Goal: Information Seeking & Learning: Learn about a topic

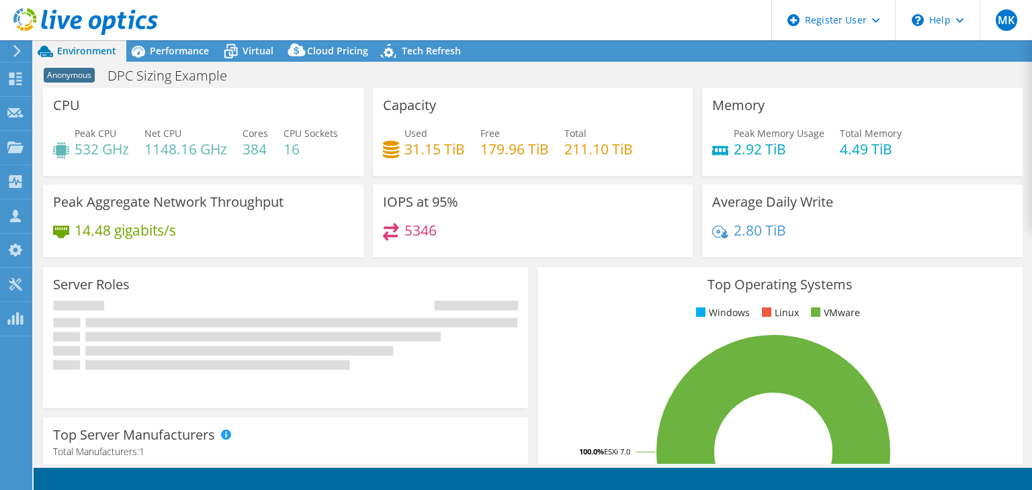
select select "USEast"
select select "USD"
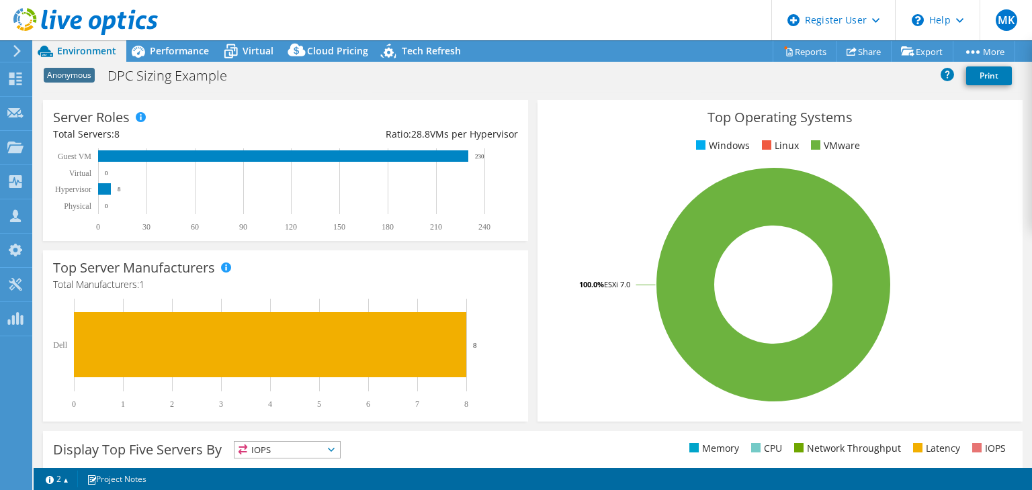
scroll to position [442, 0]
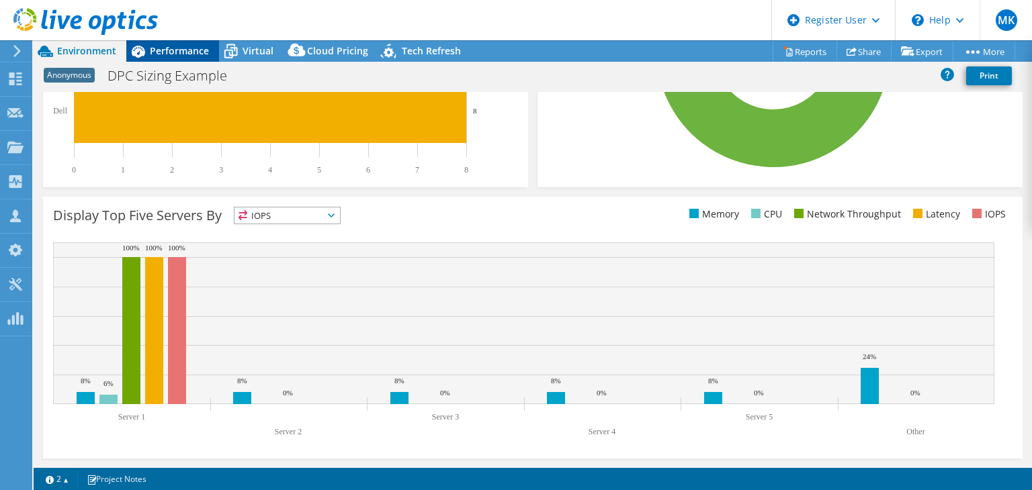
click at [185, 42] on div "Performance" at bounding box center [172, 50] width 93 height 21
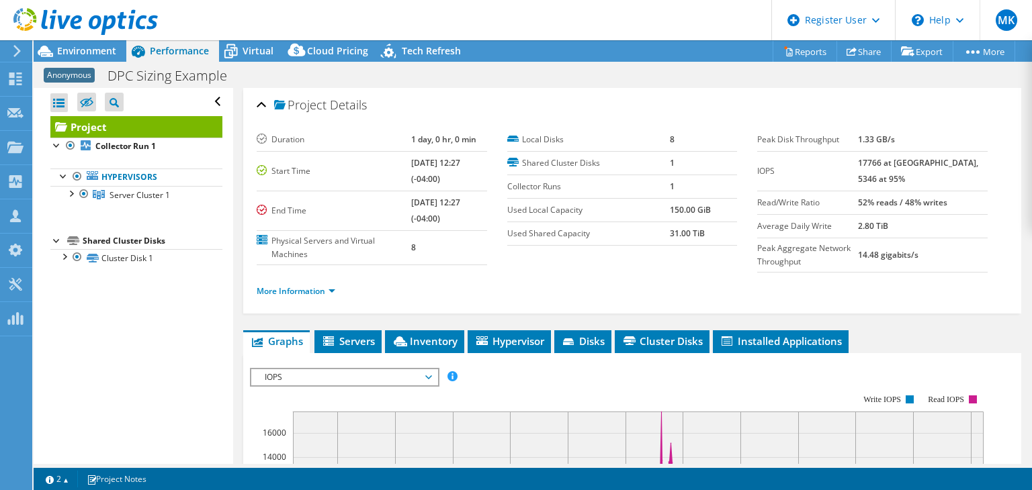
scroll to position [86, 0]
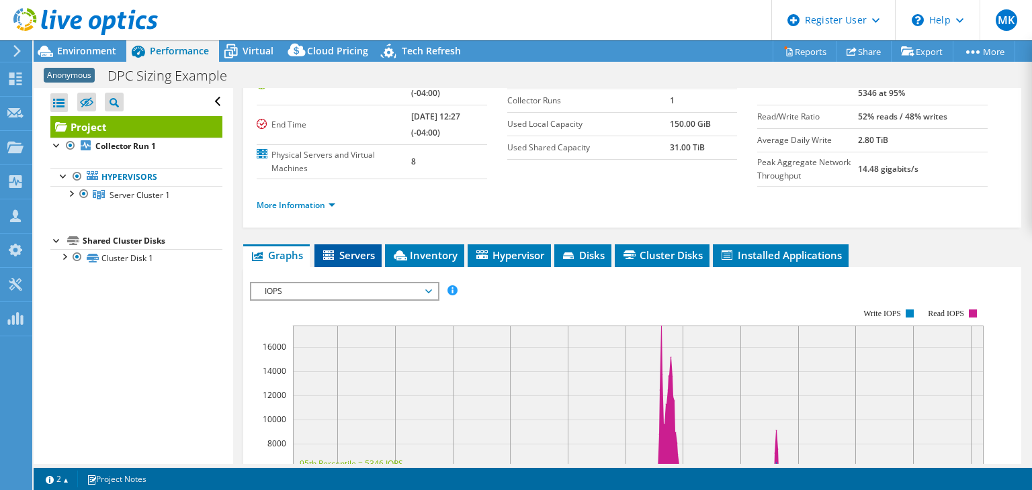
click at [370, 247] on li "Servers" at bounding box center [347, 256] width 67 height 23
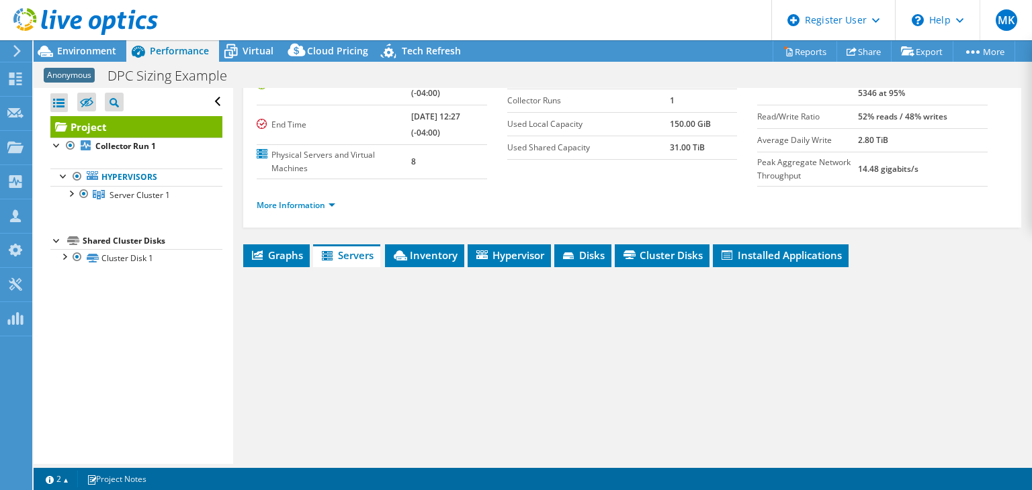
scroll to position [172, 0]
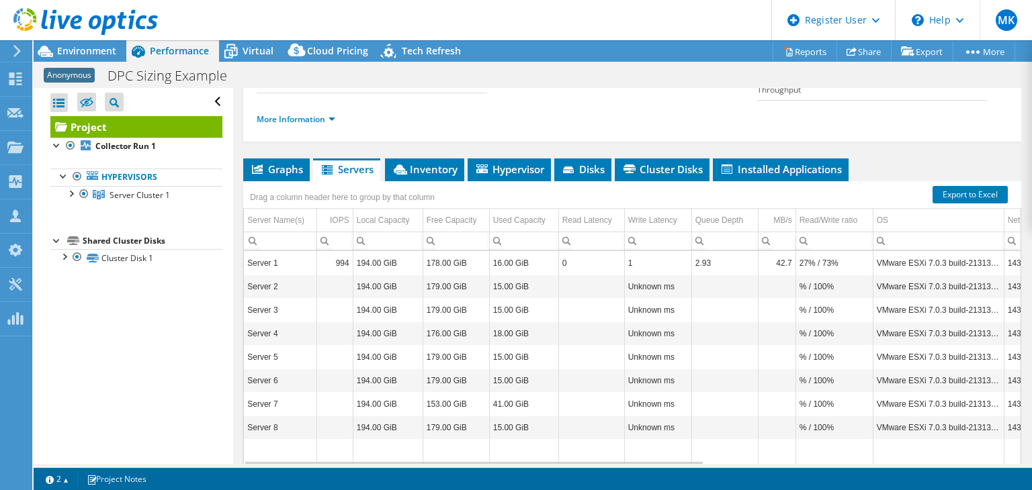
click at [423, 151] on div "Project Details Duration 1 day, 0 hr, 0 min Start Time [DATE] 12:27 (-04:00) En…" at bounding box center [632, 217] width 798 height 602
click at [427, 163] on span "Inventory" at bounding box center [425, 169] width 66 height 13
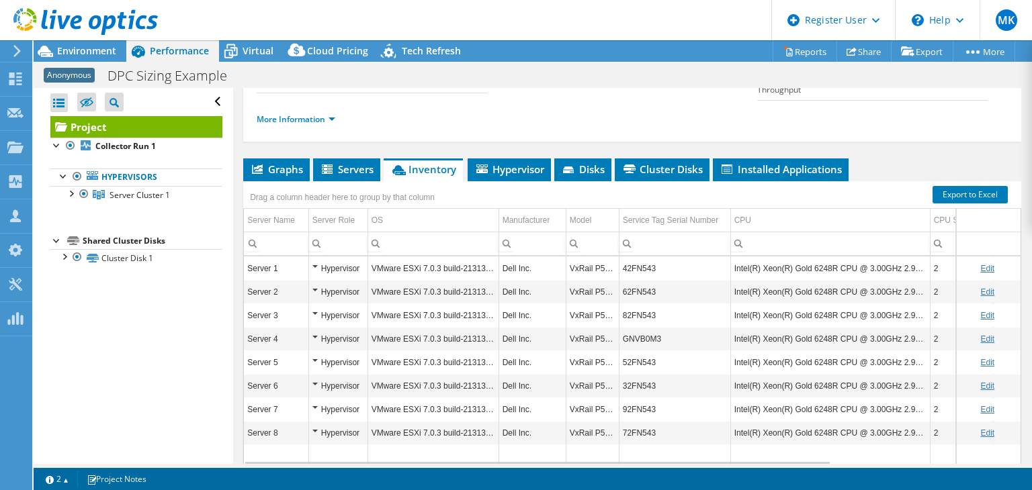
click at [421, 64] on div "Anonymous DPC Sizing Example Print" at bounding box center [533, 75] width 998 height 25
click at [421, 41] on div "Tech Refresh" at bounding box center [424, 50] width 93 height 21
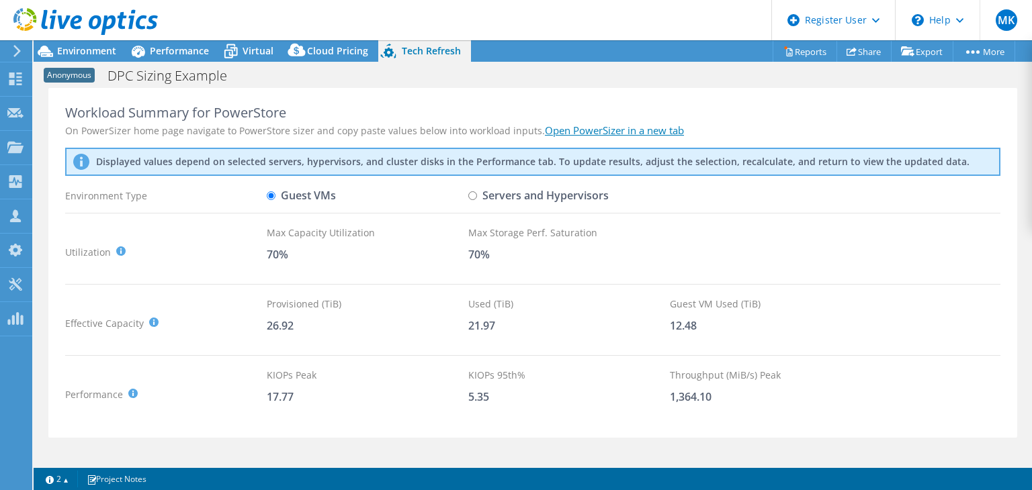
click at [472, 199] on input "Servers and Hypervisors" at bounding box center [472, 195] width 9 height 9
radio input "true"
click at [318, 192] on label "Guest VMs" at bounding box center [301, 196] width 69 height 24
click at [275, 192] on input "Guest VMs" at bounding box center [271, 195] width 9 height 9
radio input "true"
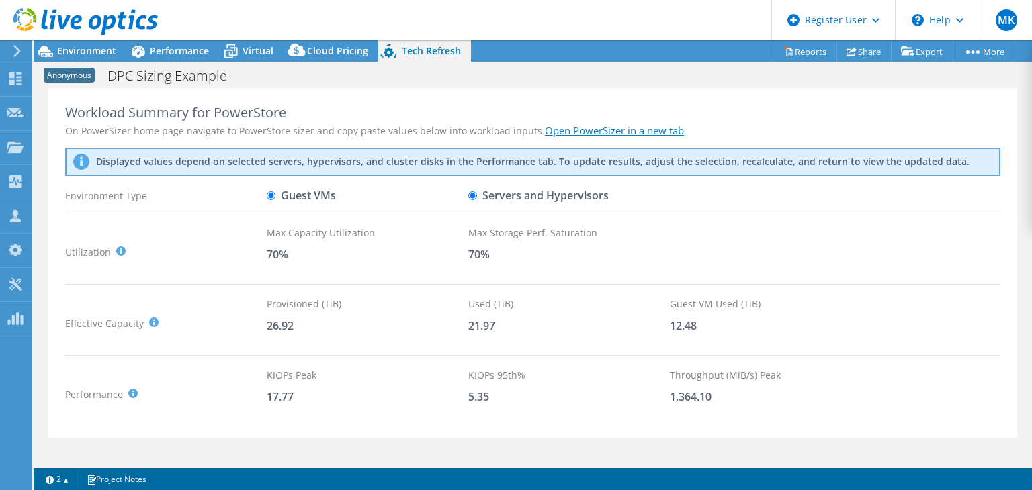
click at [525, 187] on label "Servers and Hypervisors" at bounding box center [538, 196] width 140 height 24
click at [477, 191] on input "Servers and Hypervisors" at bounding box center [472, 195] width 9 height 9
radio input "true"
click at [159, 45] on span "Performance" at bounding box center [179, 50] width 59 height 13
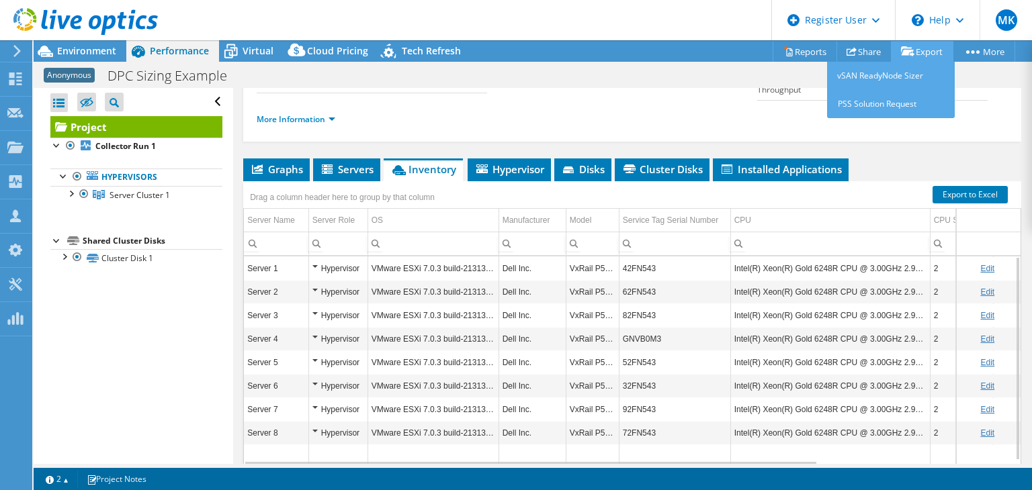
click at [929, 50] on link "Export" at bounding box center [922, 51] width 62 height 21
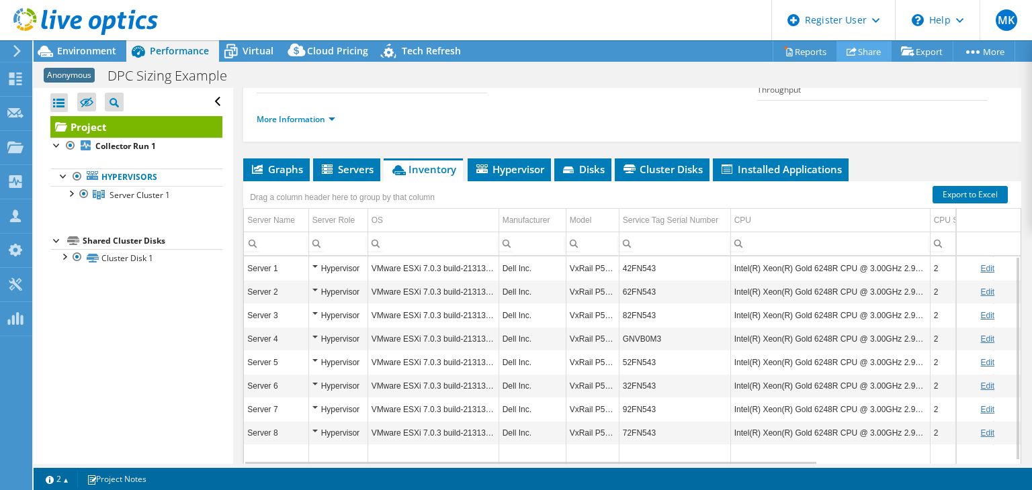
click at [875, 52] on link "Share" at bounding box center [863, 51] width 55 height 21
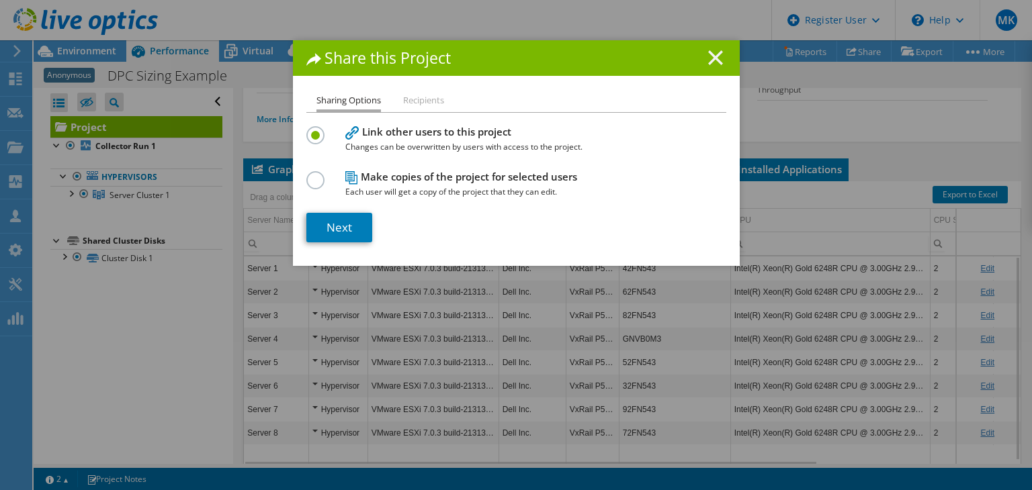
click at [711, 54] on icon at bounding box center [715, 57] width 15 height 15
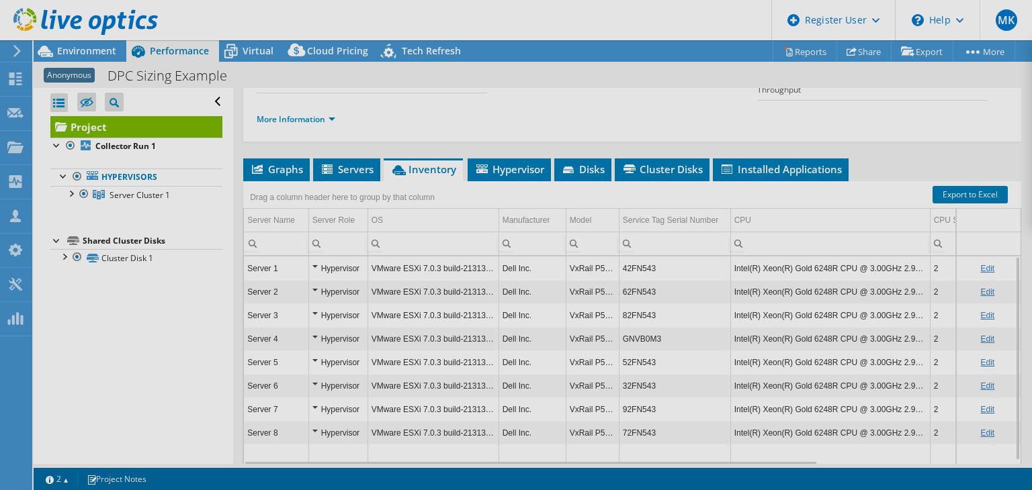
click at [986, 66] on div at bounding box center [516, 245] width 1032 height 490
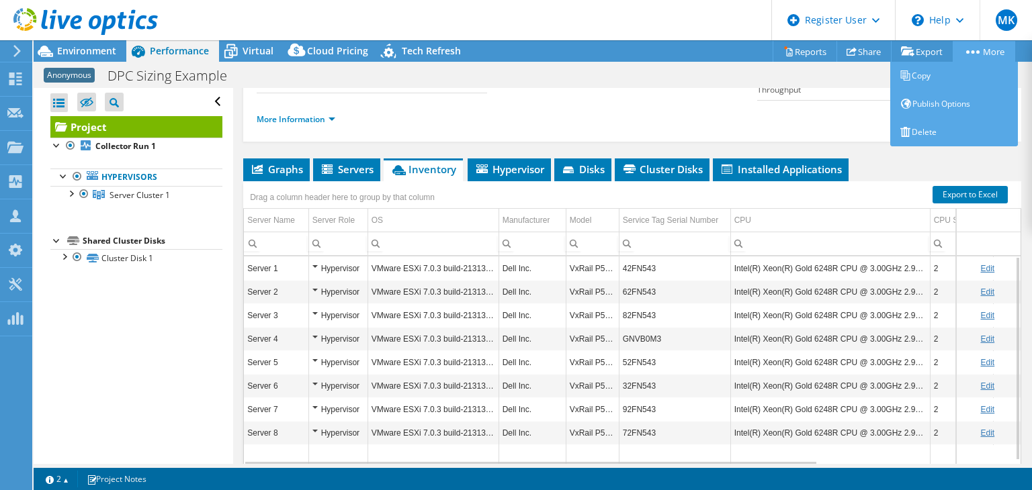
click at [979, 48] on link "More" at bounding box center [984, 51] width 62 height 21
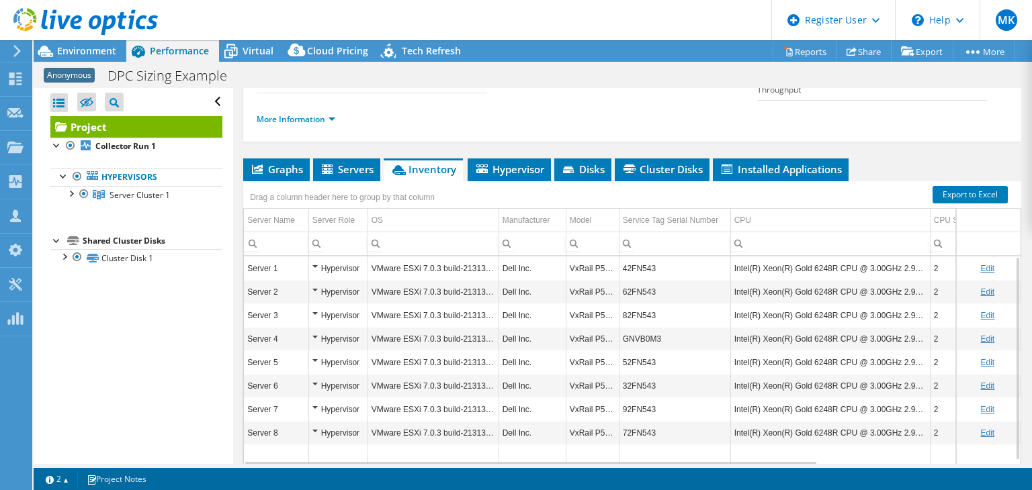
click at [847, 105] on div "More Information" at bounding box center [632, 120] width 751 height 38
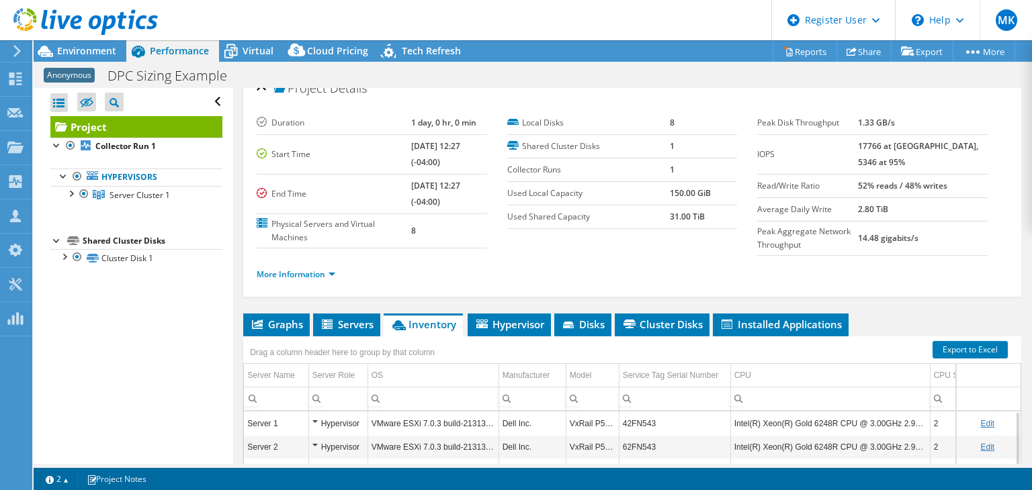
scroll to position [0, 0]
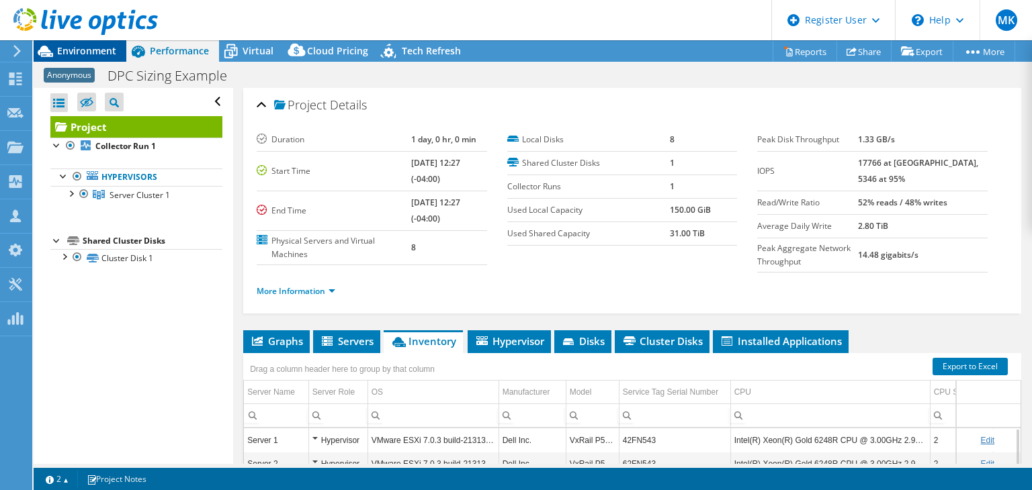
click at [73, 50] on span "Environment" at bounding box center [86, 50] width 59 height 13
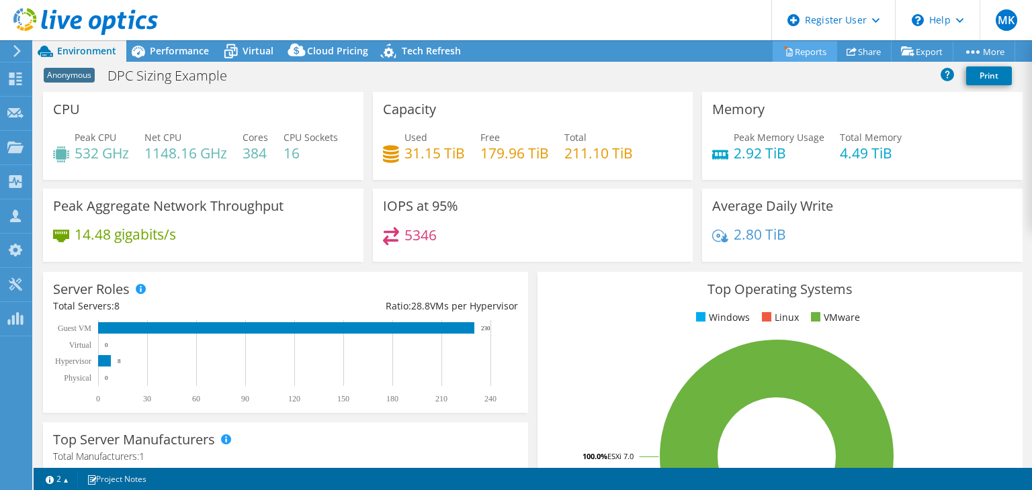
click at [791, 54] on link "Reports" at bounding box center [805, 51] width 64 height 21
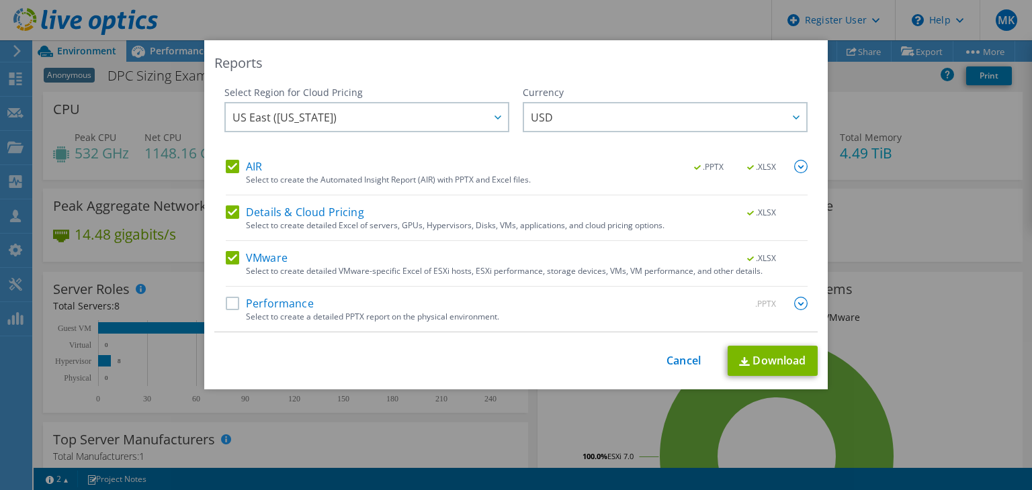
click at [336, 206] on label "Details & Cloud Pricing" at bounding box center [295, 212] width 138 height 13
click at [0, 0] on input "Details & Cloud Pricing" at bounding box center [0, 0] width 0 height 0
click at [262, 256] on label "VMware" at bounding box center [257, 257] width 62 height 13
click at [0, 0] on input "VMware" at bounding box center [0, 0] width 0 height 0
click at [262, 256] on label "VMware" at bounding box center [257, 257] width 62 height 13
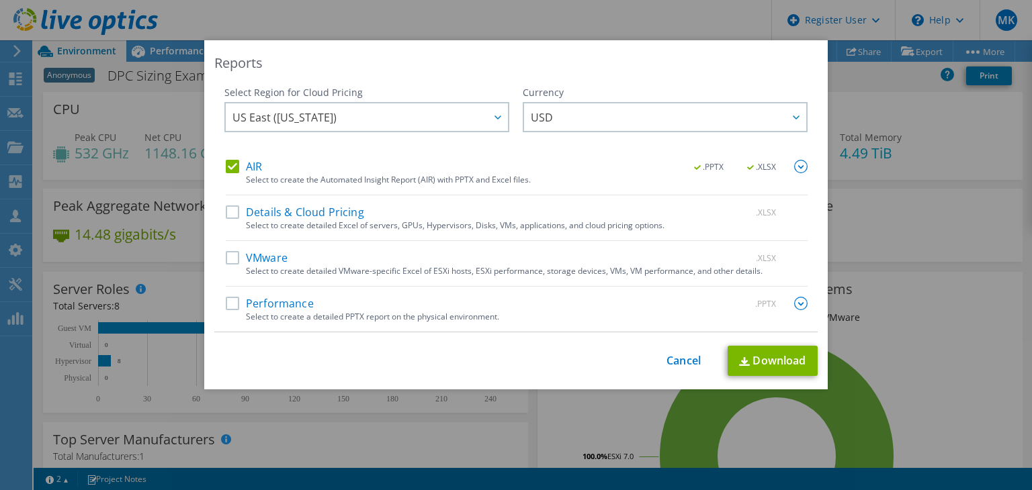
click at [0, 0] on input "VMware" at bounding box center [0, 0] width 0 height 0
click at [489, 110] on div at bounding box center [496, 117] width 21 height 28
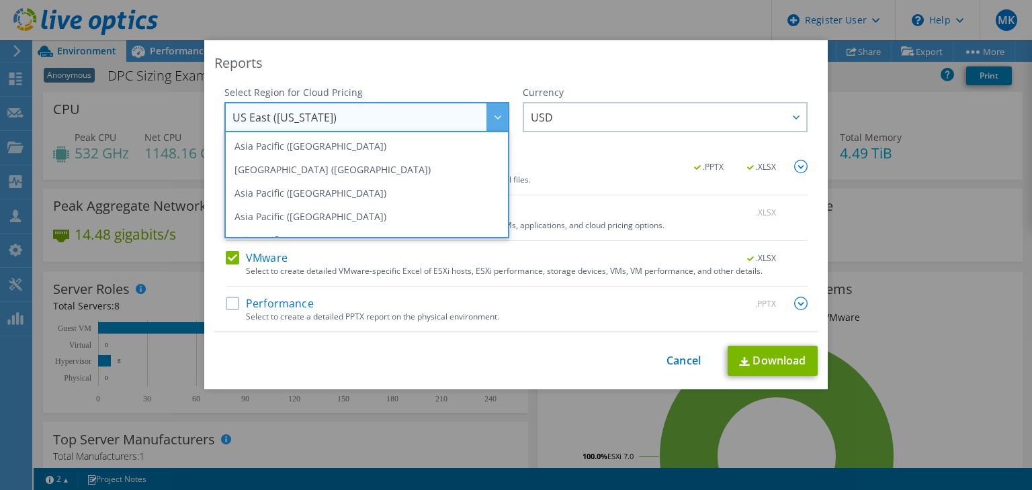
click at [586, 93] on div "Currency" at bounding box center [665, 92] width 285 height 13
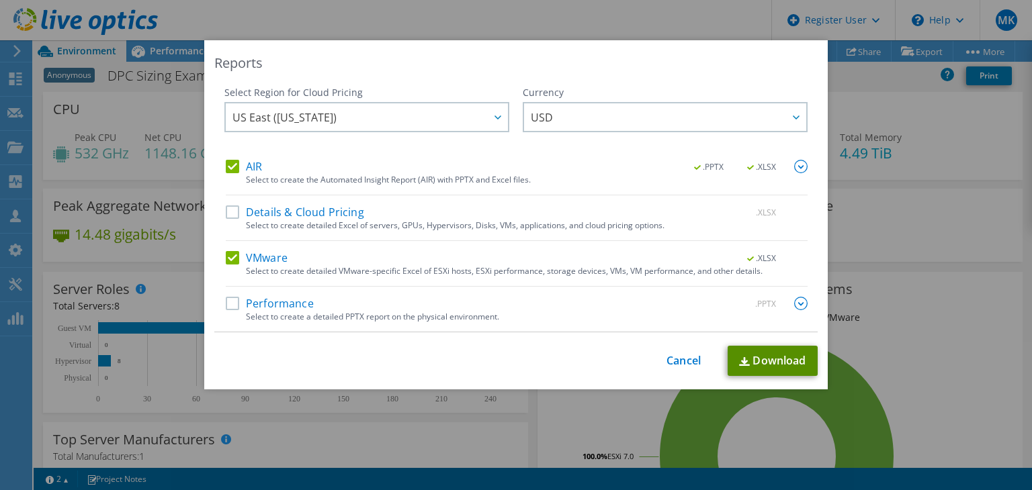
click at [789, 346] on link "Download" at bounding box center [773, 361] width 90 height 30
click at [672, 366] on link "Cancel" at bounding box center [683, 361] width 34 height 13
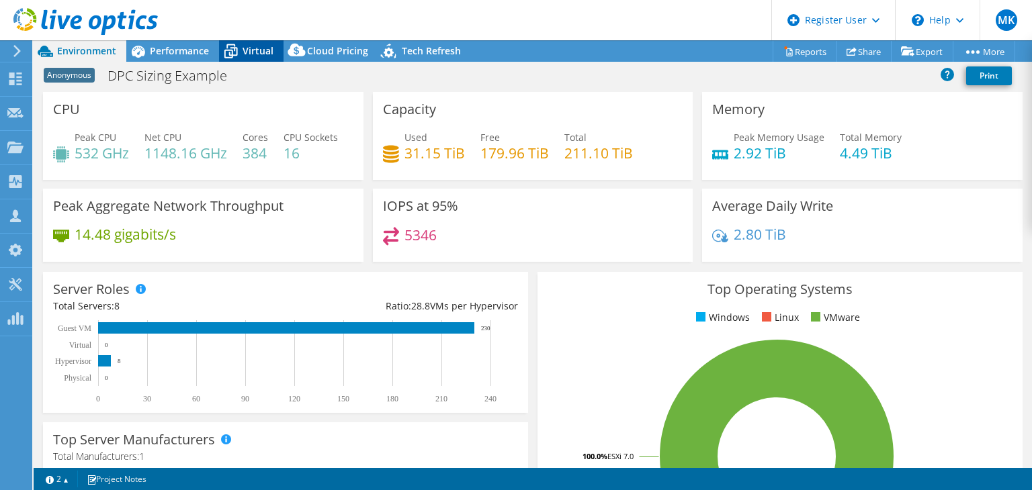
click at [249, 56] on span "Virtual" at bounding box center [258, 50] width 31 height 13
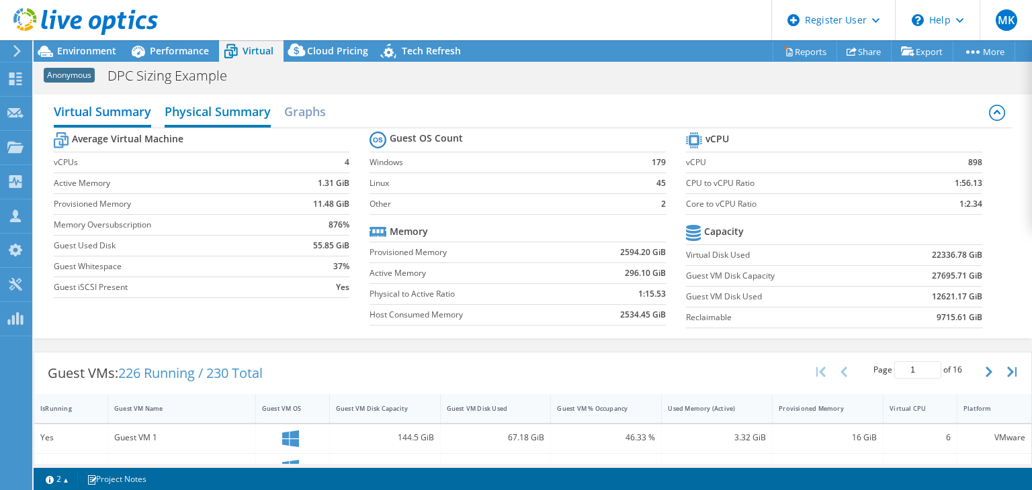
click at [209, 110] on h2 "Physical Summary" at bounding box center [218, 113] width 106 height 30
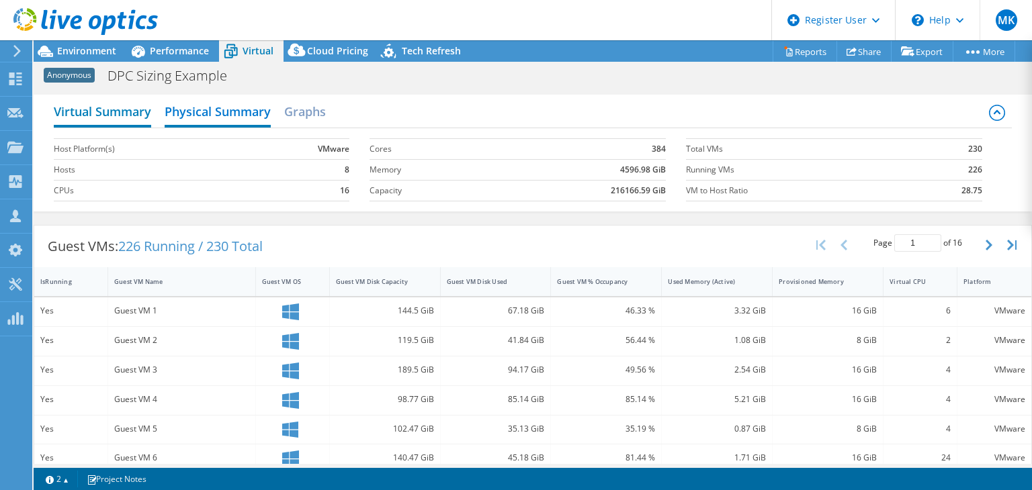
click at [112, 112] on h2 "Virtual Summary" at bounding box center [102, 113] width 97 height 30
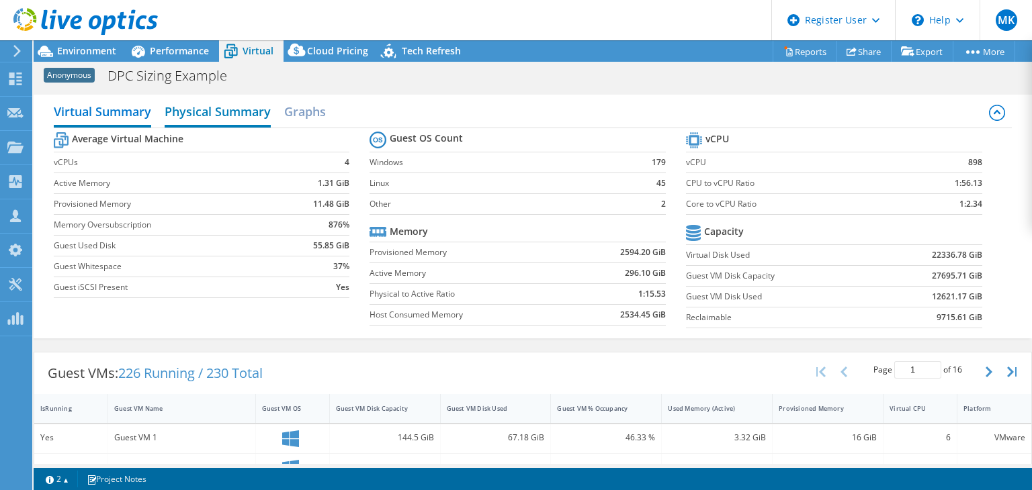
click at [208, 121] on h2 "Physical Summary" at bounding box center [218, 113] width 106 height 30
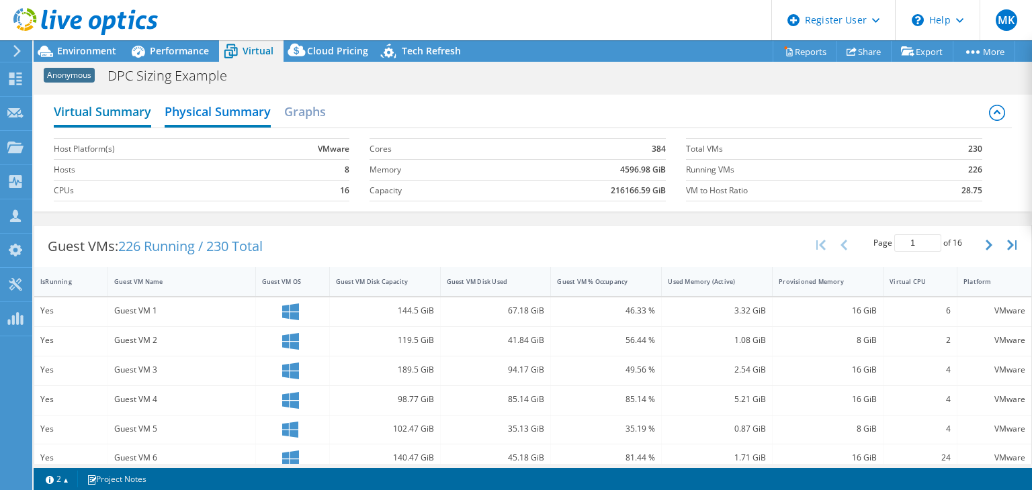
click at [114, 117] on h2 "Virtual Summary" at bounding box center [102, 113] width 97 height 30
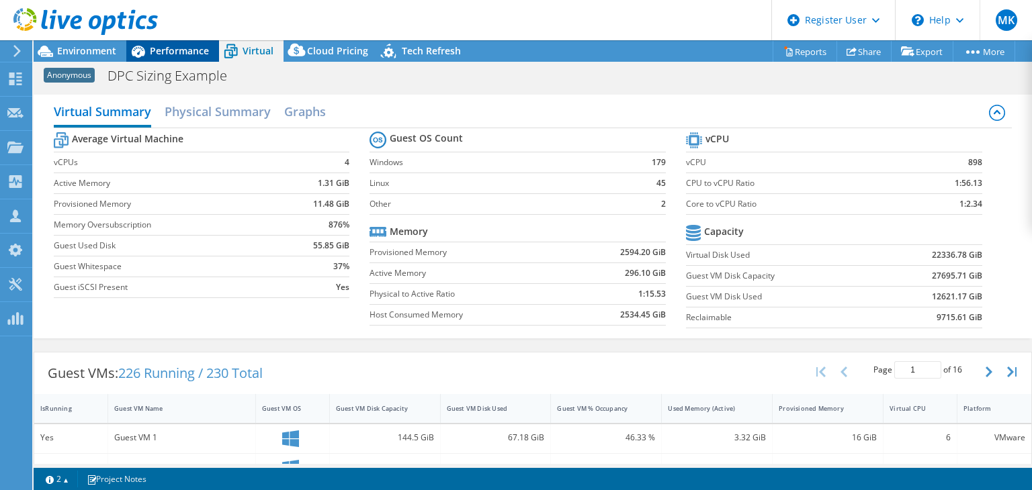
click at [179, 52] on span "Performance" at bounding box center [179, 50] width 59 height 13
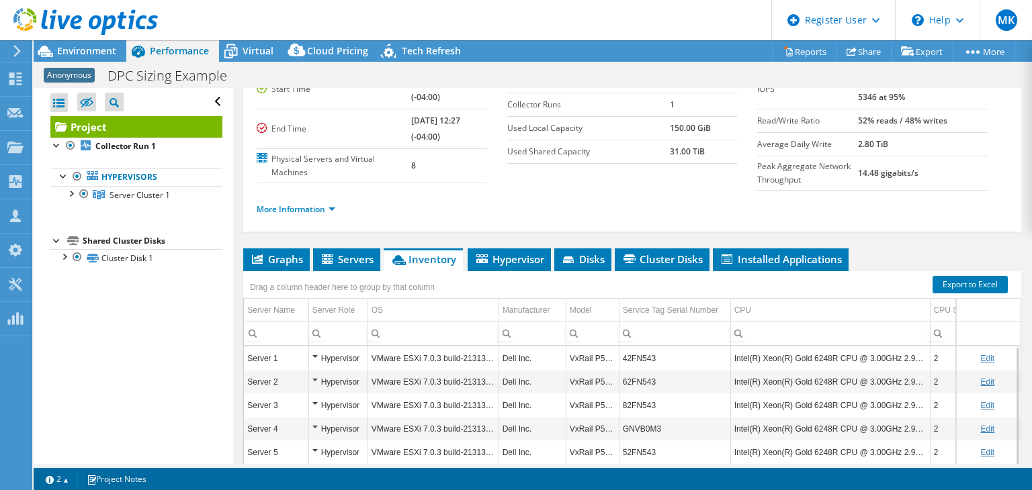
scroll to position [172, 0]
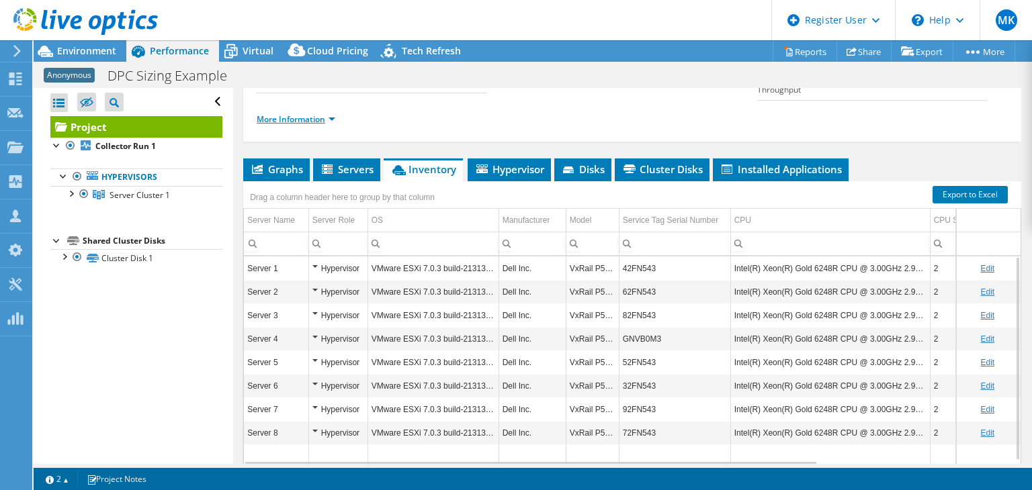
click at [335, 120] on link "More Information" at bounding box center [296, 119] width 79 height 11
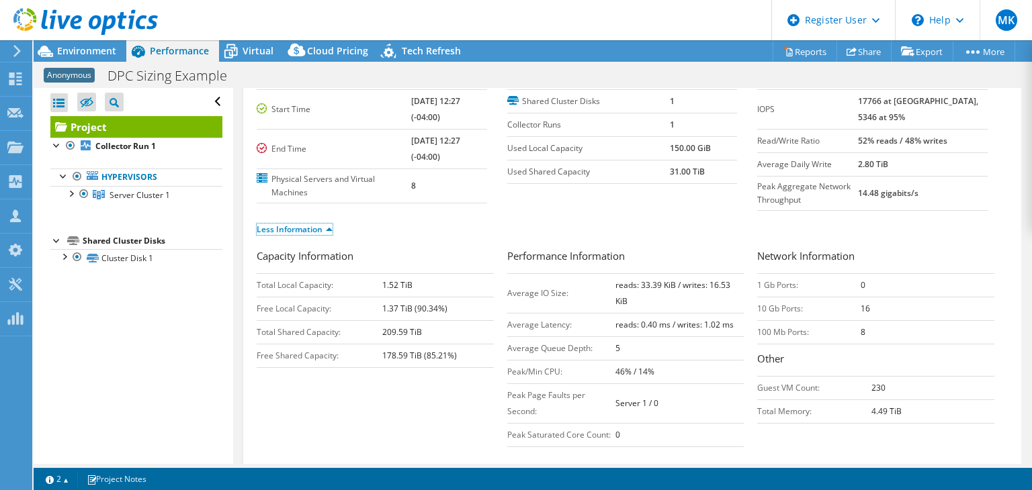
scroll to position [86, 0]
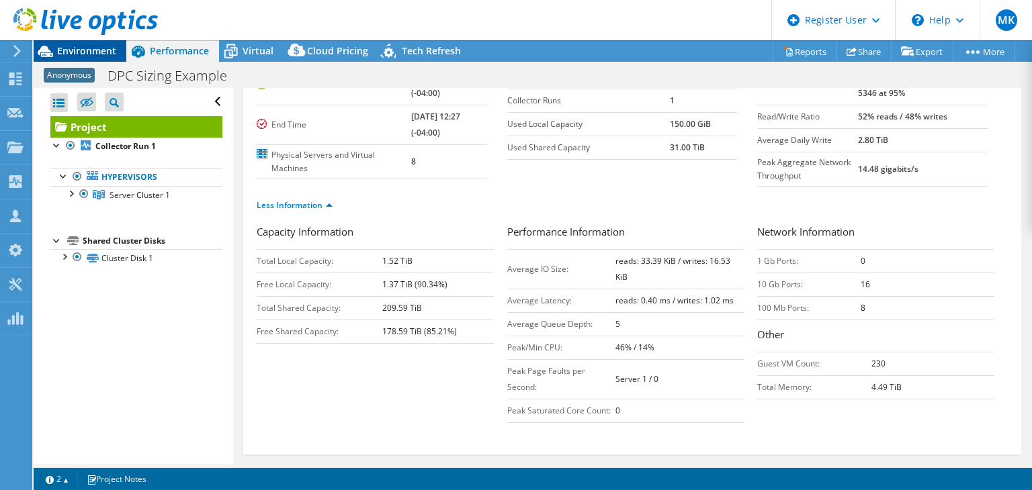
click at [81, 50] on span "Environment" at bounding box center [86, 50] width 59 height 13
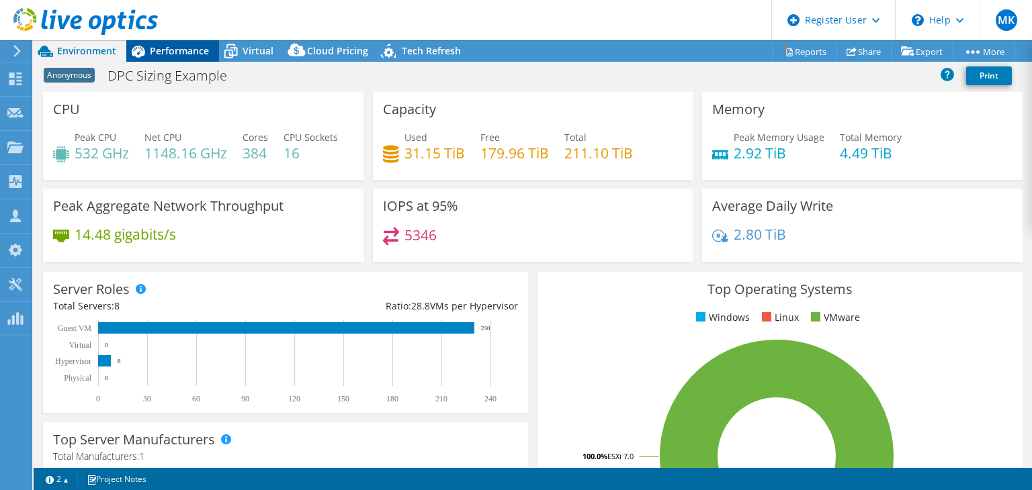
click at [129, 47] on icon at bounding box center [138, 52] width 24 height 24
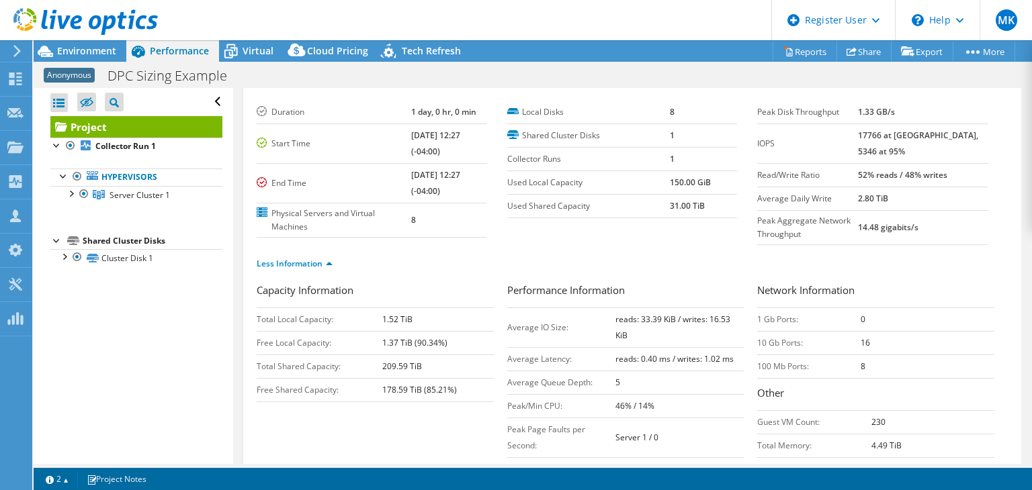
scroll to position [0, 0]
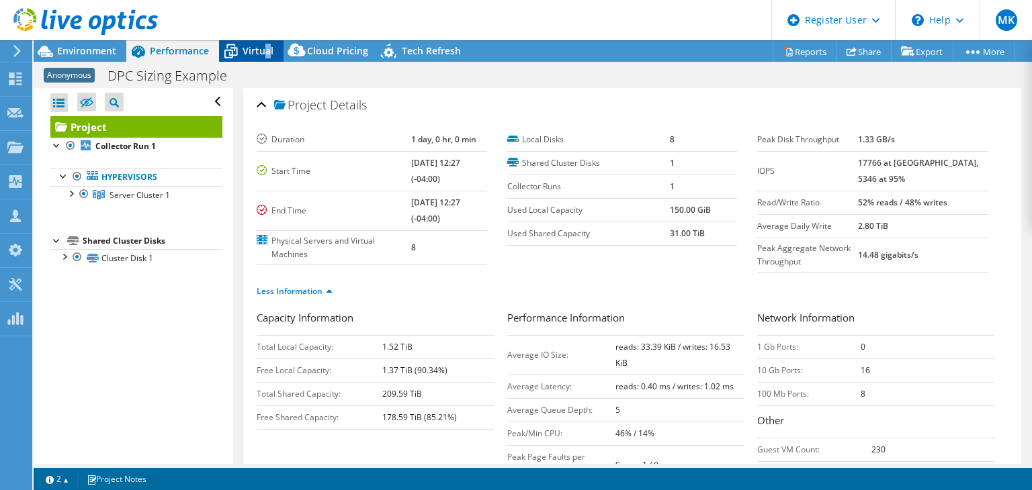
click at [267, 60] on div "Virtual" at bounding box center [251, 50] width 64 height 21
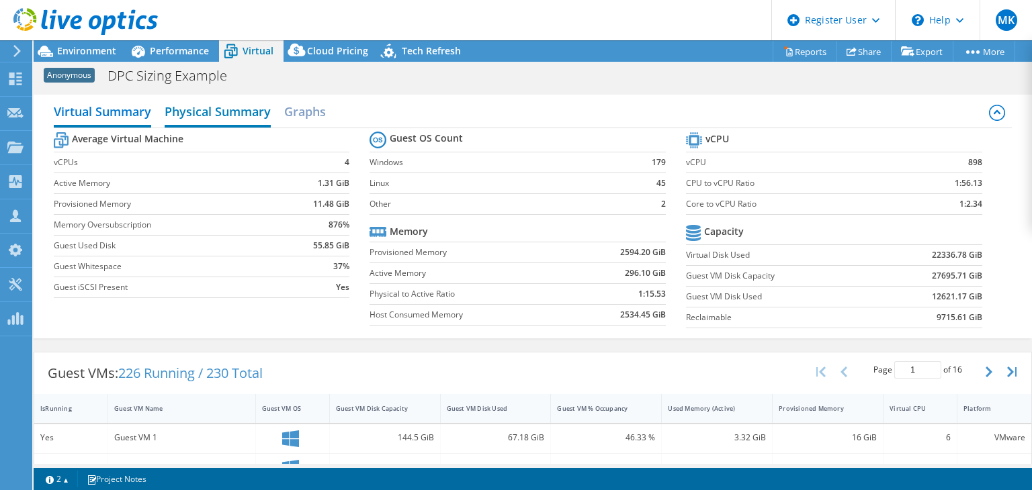
click at [241, 103] on h2 "Physical Summary" at bounding box center [218, 113] width 106 height 30
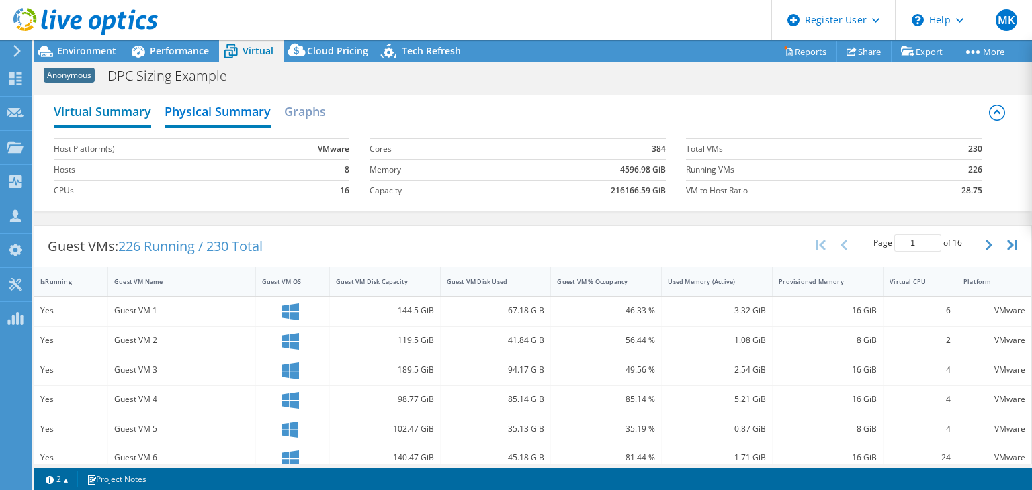
click at [103, 114] on h2 "Virtual Summary" at bounding box center [102, 113] width 97 height 30
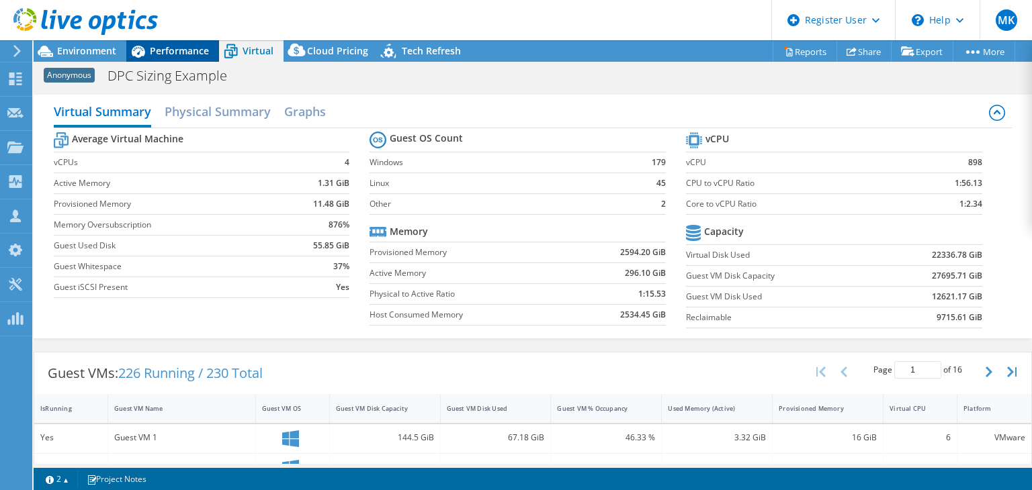
click at [183, 51] on span "Performance" at bounding box center [179, 50] width 59 height 13
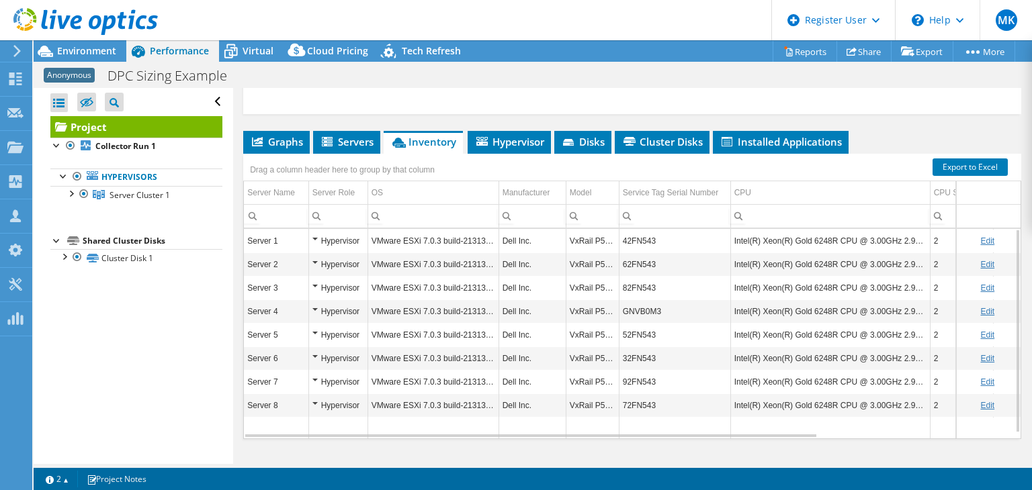
scroll to position [430, 0]
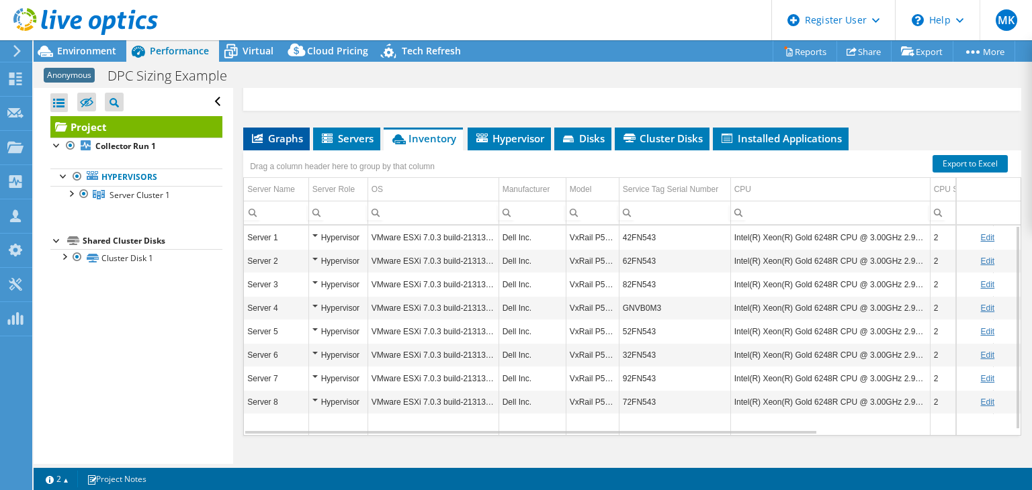
click at [288, 134] on span "Graphs" at bounding box center [276, 138] width 53 height 13
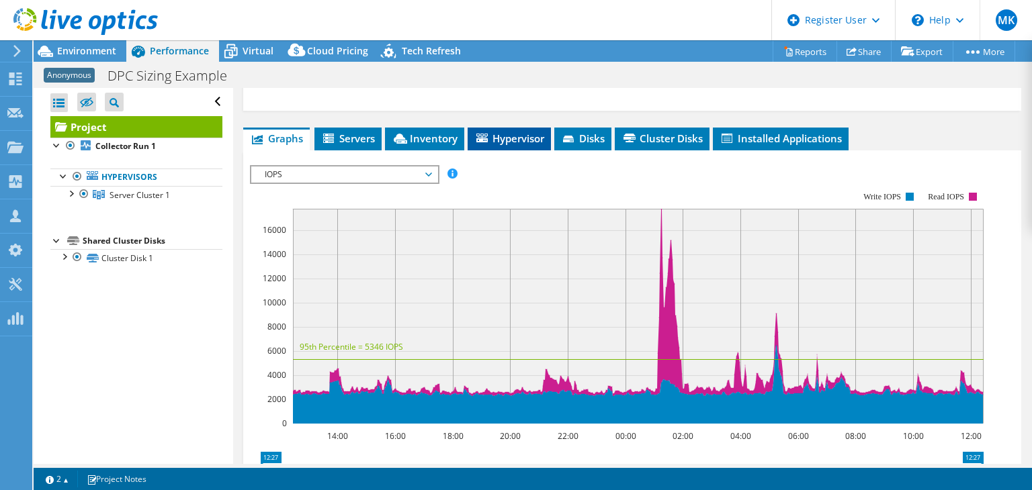
click at [497, 144] on li "Hypervisor" at bounding box center [509, 139] width 83 height 23
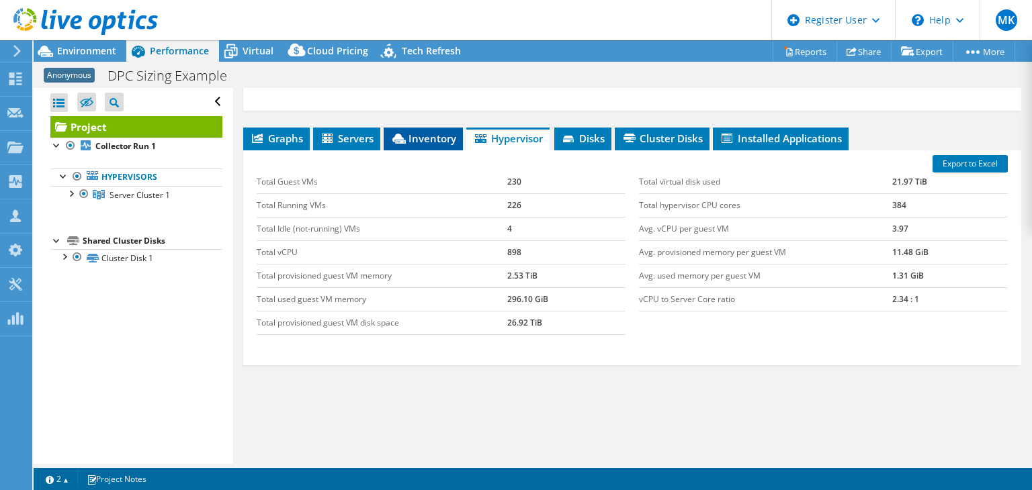
click at [443, 140] on span "Inventory" at bounding box center [423, 138] width 66 height 13
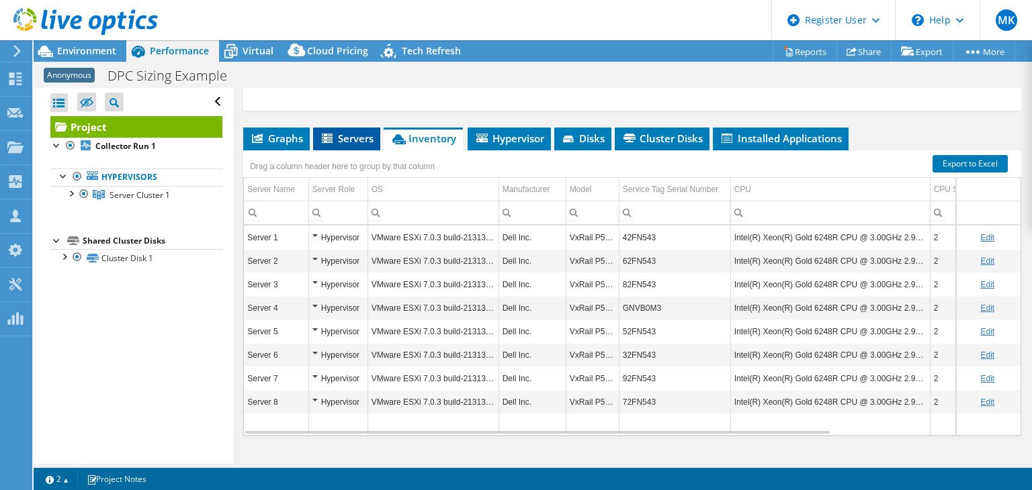
click at [355, 137] on span "Servers" at bounding box center [347, 138] width 54 height 13
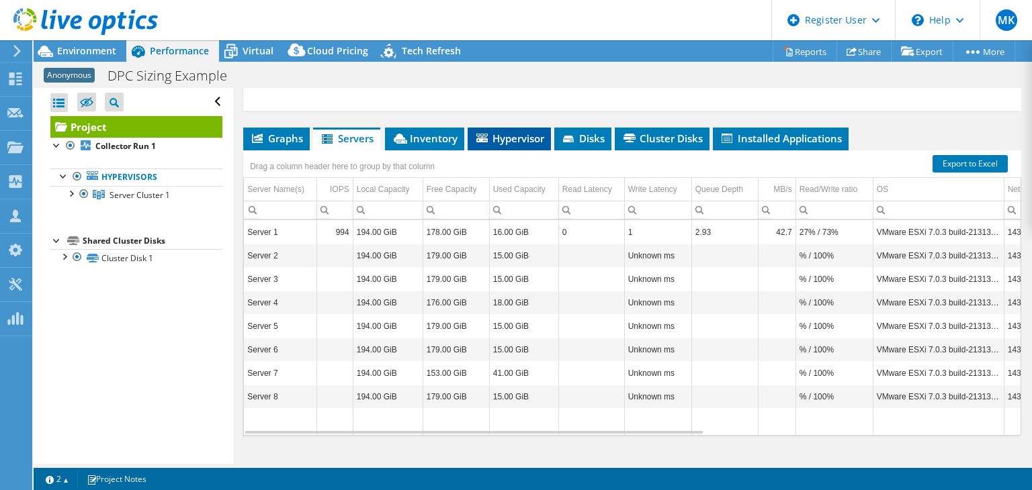
click at [528, 133] on span "Hypervisor" at bounding box center [509, 138] width 70 height 13
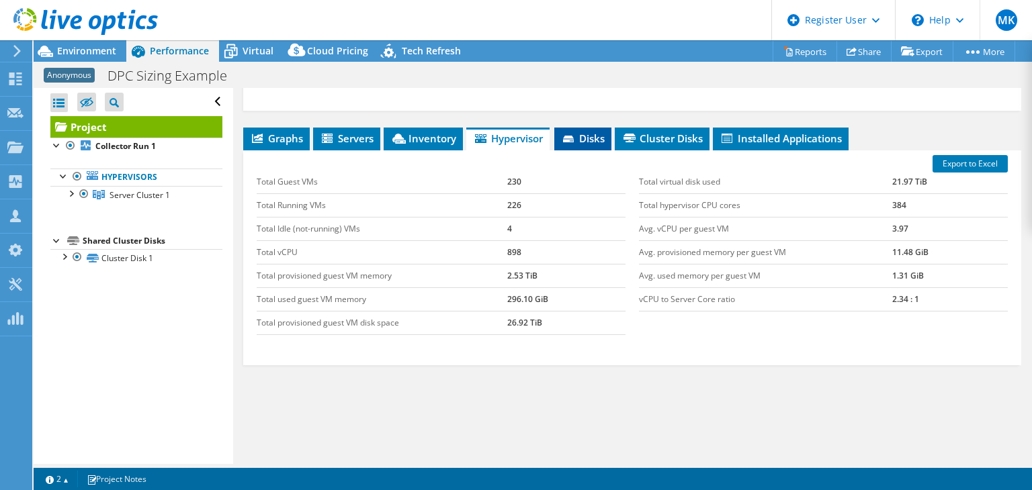
click at [595, 138] on span "Disks" at bounding box center [583, 138] width 44 height 13
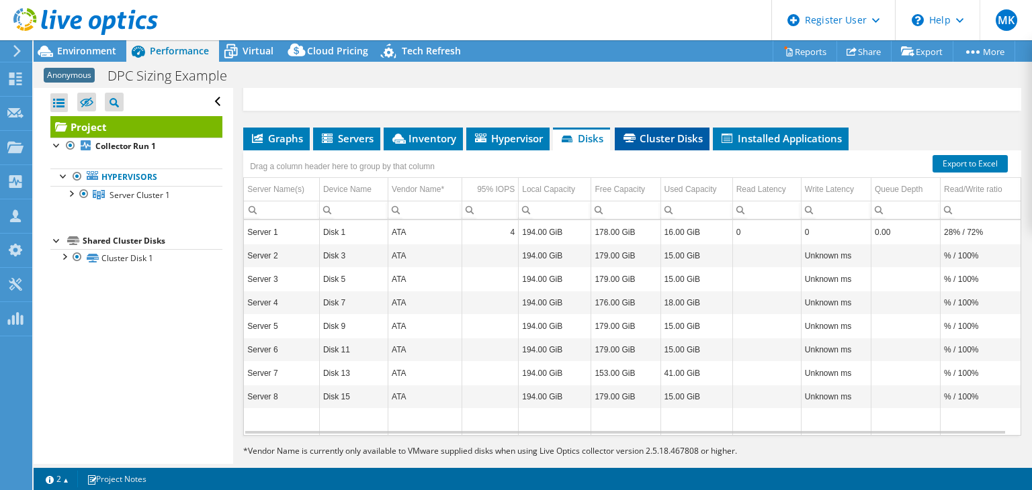
click at [693, 138] on span "Cluster Disks" at bounding box center [661, 138] width 81 height 13
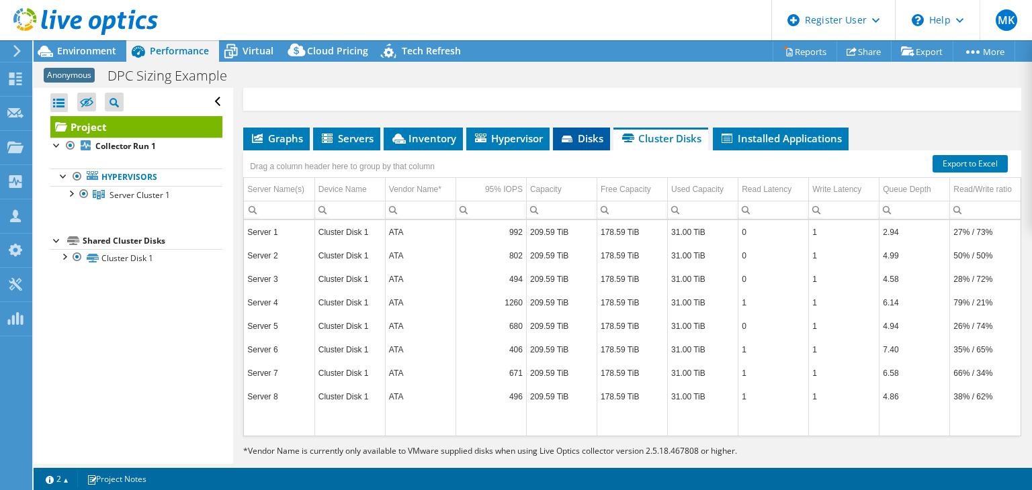
click at [566, 136] on icon at bounding box center [567, 139] width 11 height 7
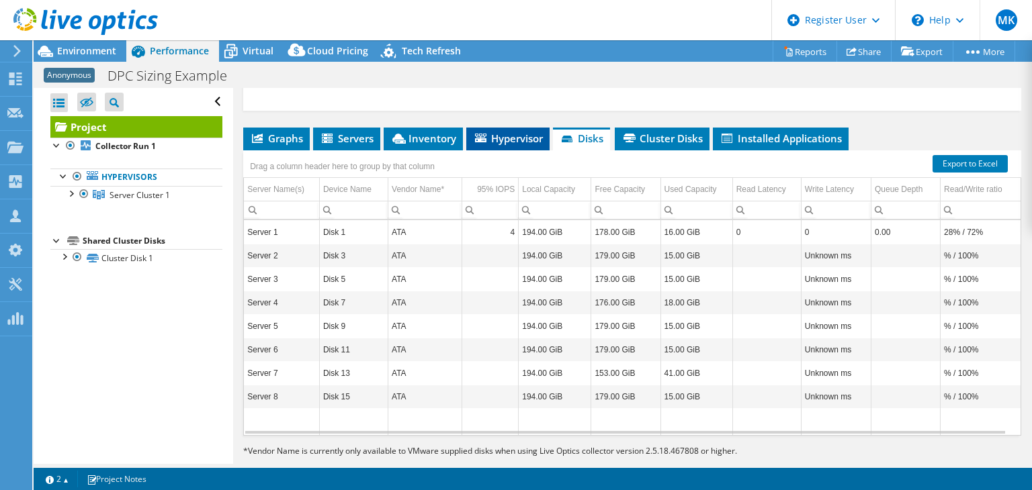
click at [509, 132] on span "Hypervisor" at bounding box center [508, 138] width 70 height 13
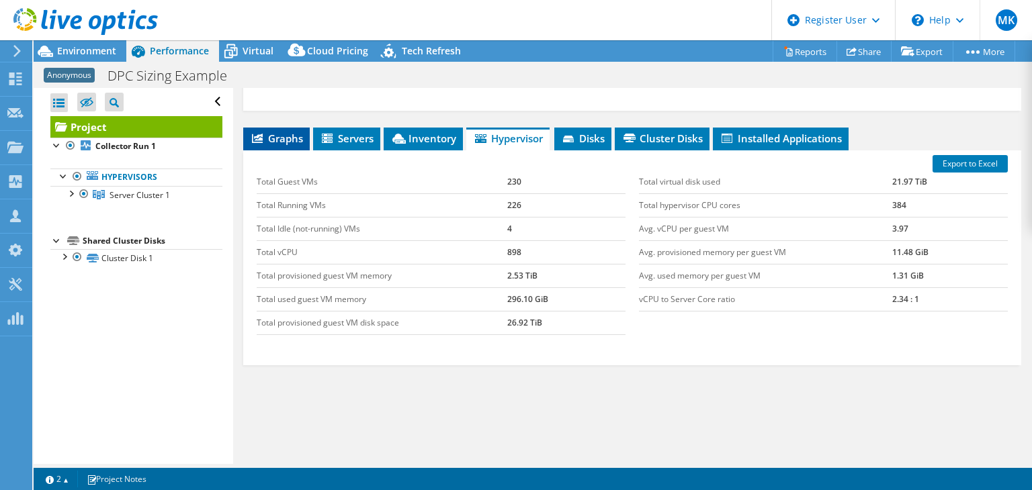
click at [279, 133] on span "Graphs" at bounding box center [276, 138] width 53 height 13
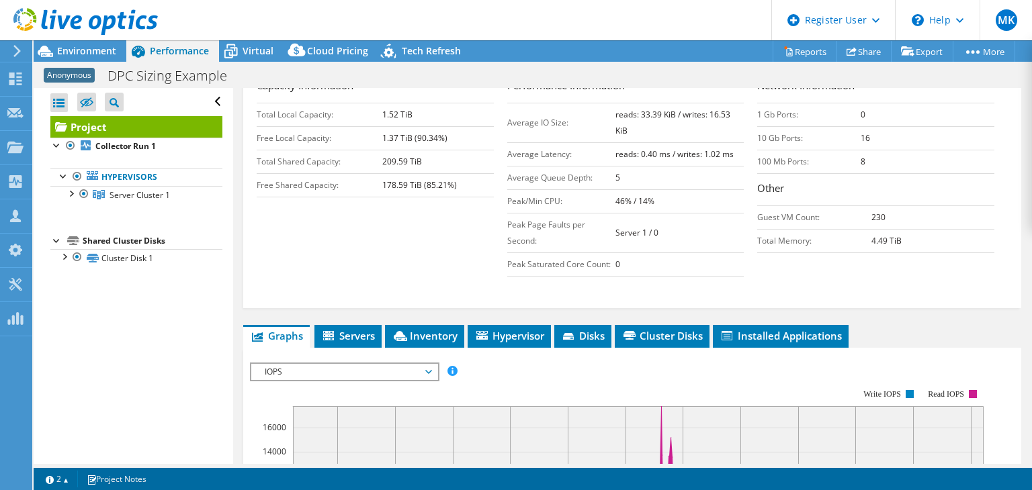
scroll to position [258, 0]
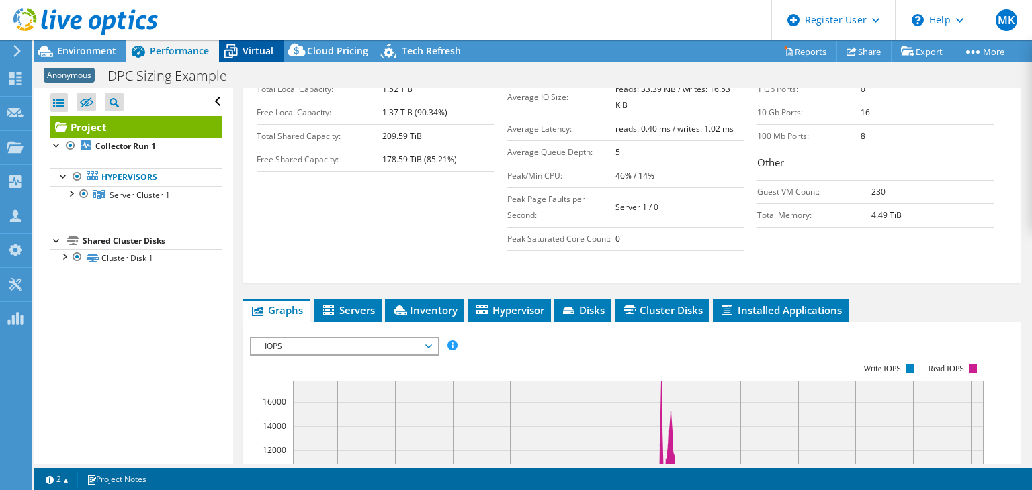
click at [267, 52] on span "Virtual" at bounding box center [258, 50] width 31 height 13
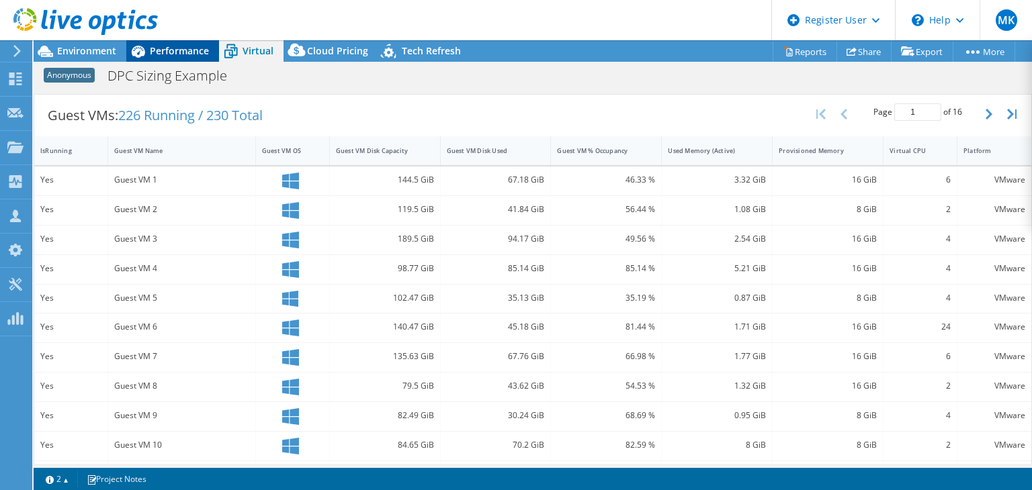
click at [183, 49] on span "Performance" at bounding box center [179, 50] width 59 height 13
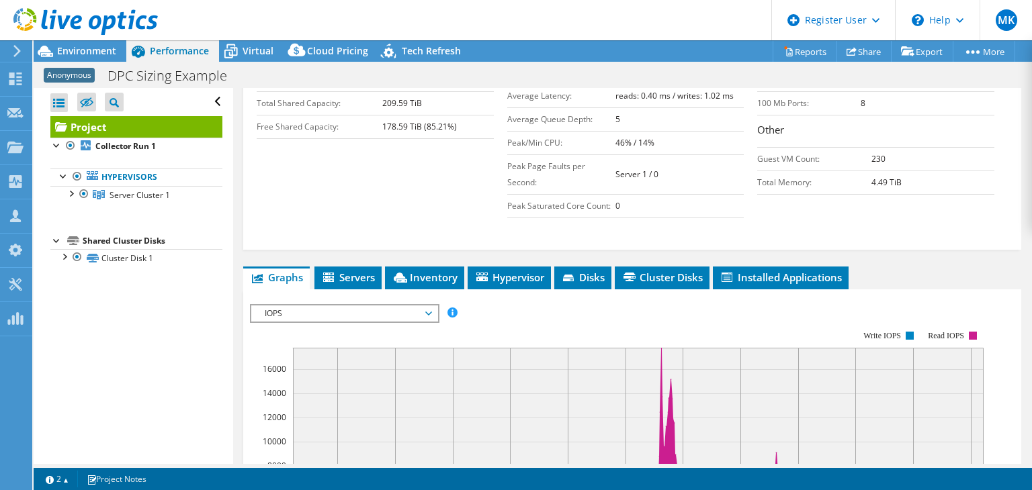
scroll to position [316, 0]
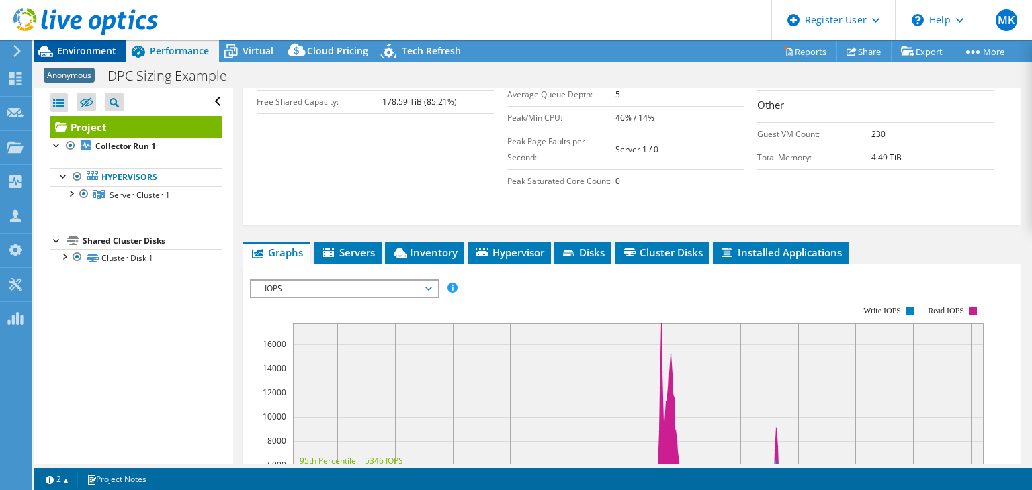
click at [107, 60] on div "Environment" at bounding box center [80, 50] width 93 height 21
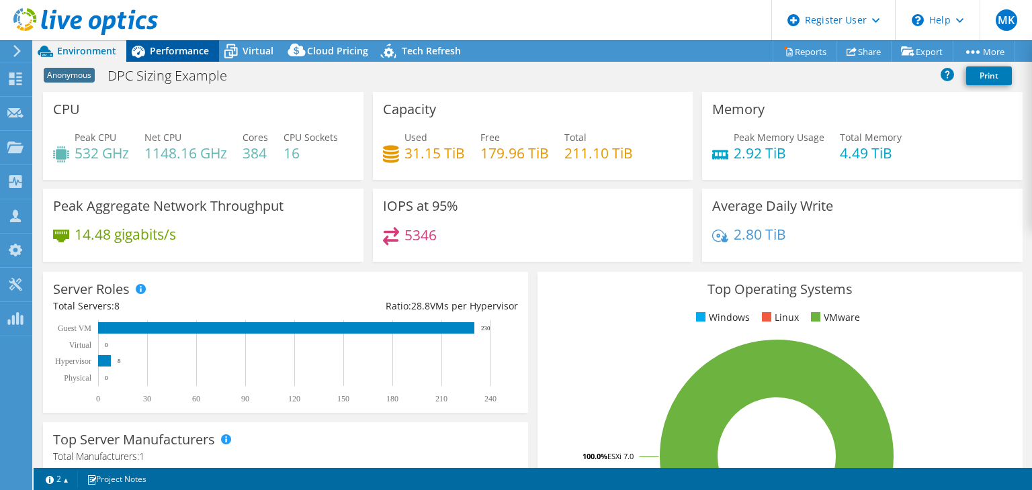
click at [163, 49] on span "Performance" at bounding box center [179, 50] width 59 height 13
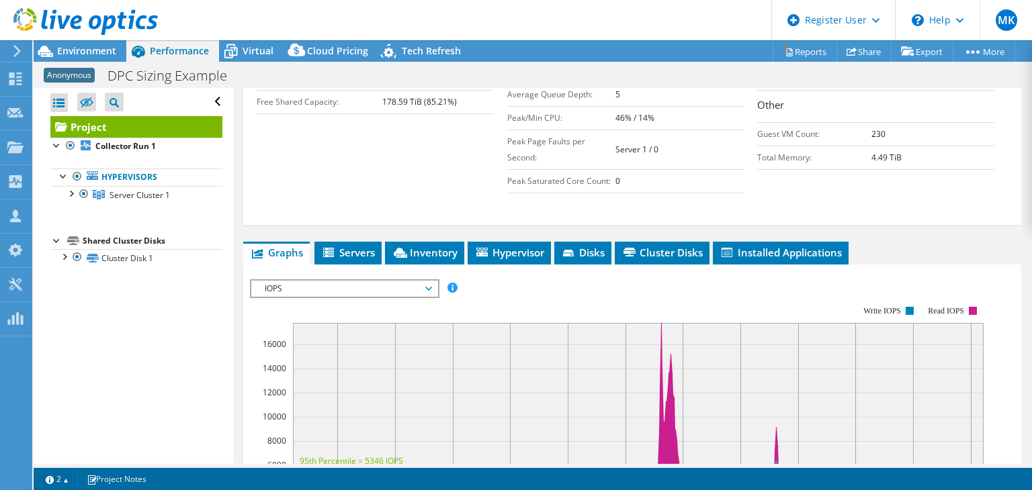
scroll to position [0, 0]
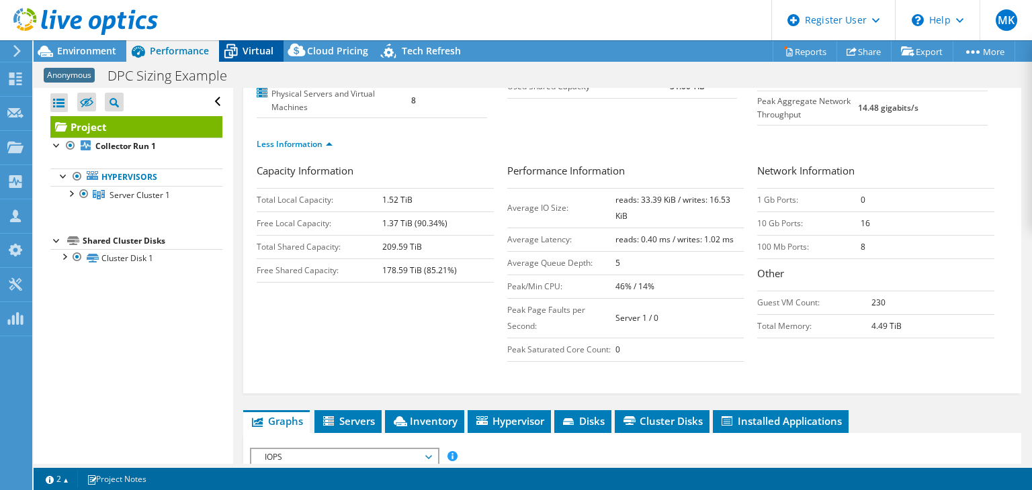
click at [242, 58] on icon at bounding box center [231, 52] width 24 height 24
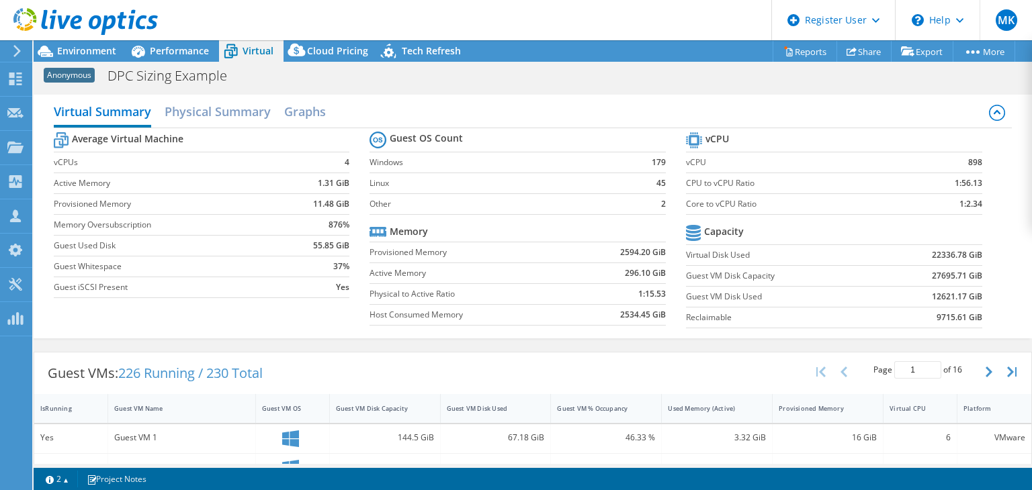
scroll to position [147, 0]
click at [192, 106] on h2 "Physical Summary" at bounding box center [218, 113] width 106 height 30
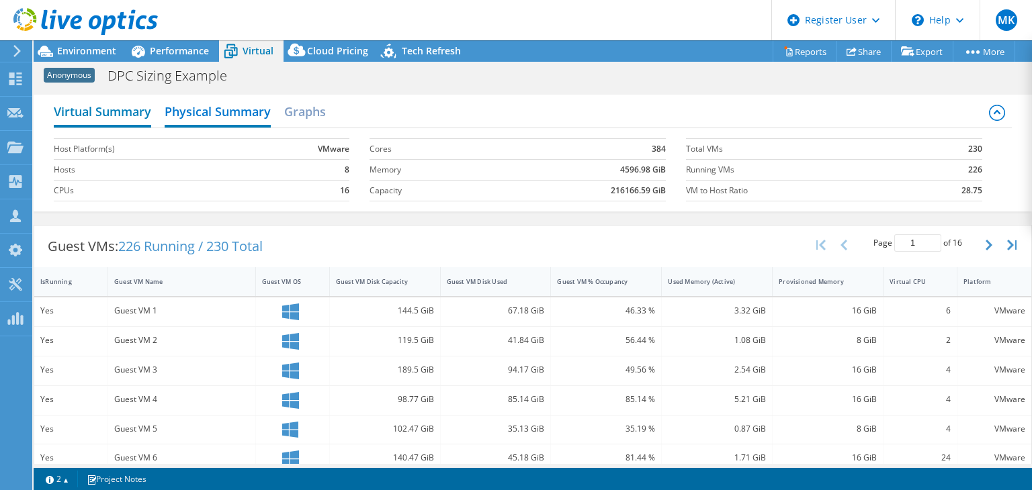
click at [99, 109] on h2 "Virtual Summary" at bounding box center [102, 113] width 97 height 30
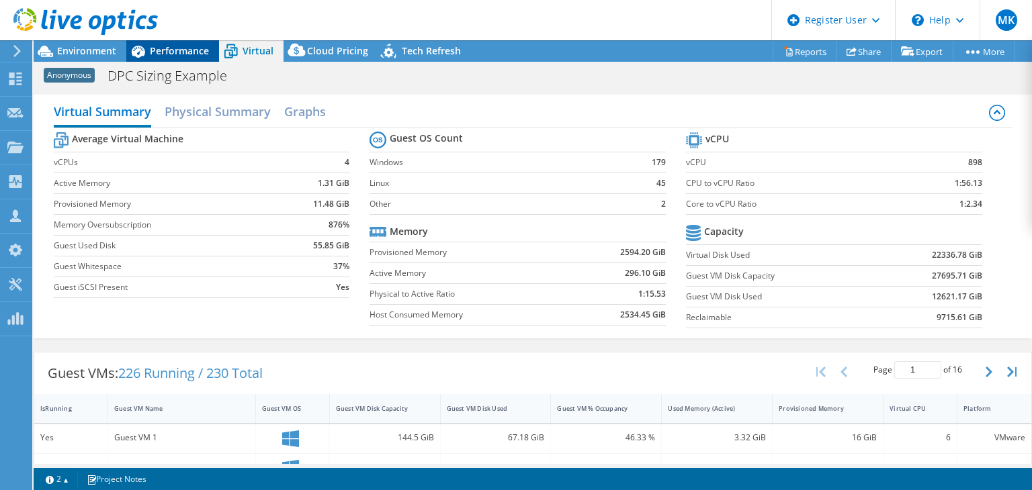
click at [195, 55] on span "Performance" at bounding box center [179, 50] width 59 height 13
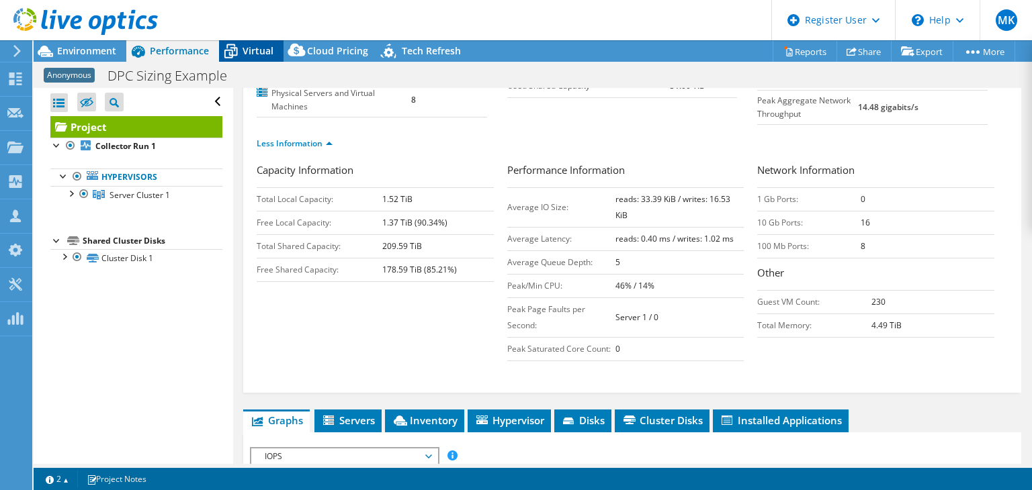
click at [251, 54] on span "Virtual" at bounding box center [258, 50] width 31 height 13
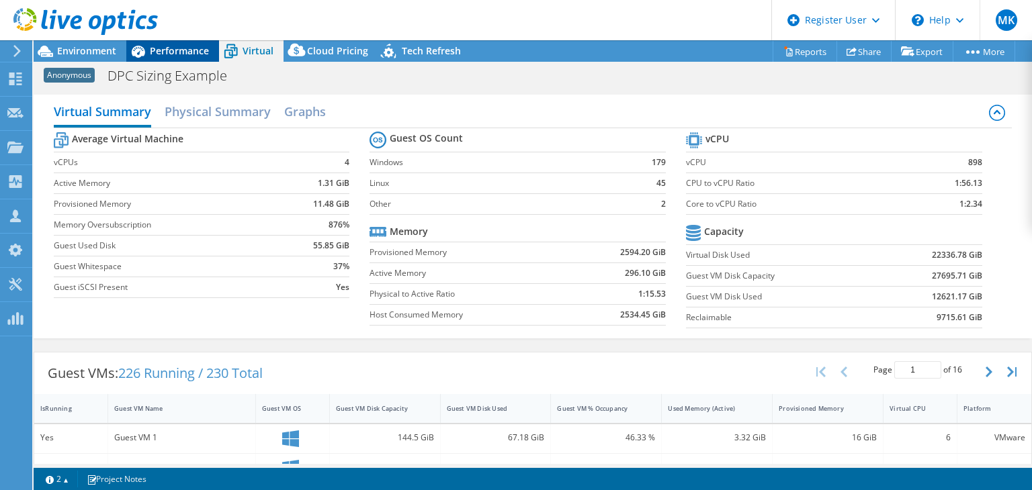
click at [202, 51] on span "Performance" at bounding box center [179, 50] width 59 height 13
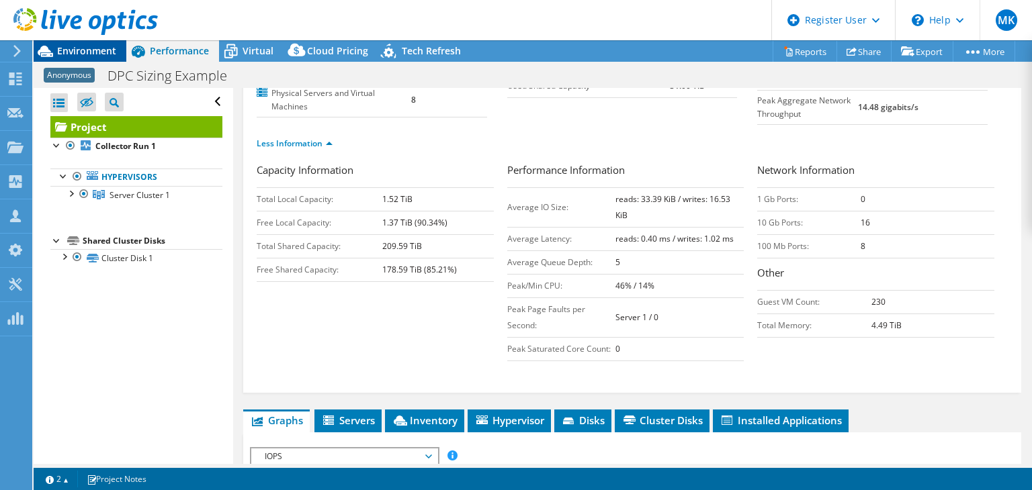
click at [87, 53] on span "Environment" at bounding box center [86, 50] width 59 height 13
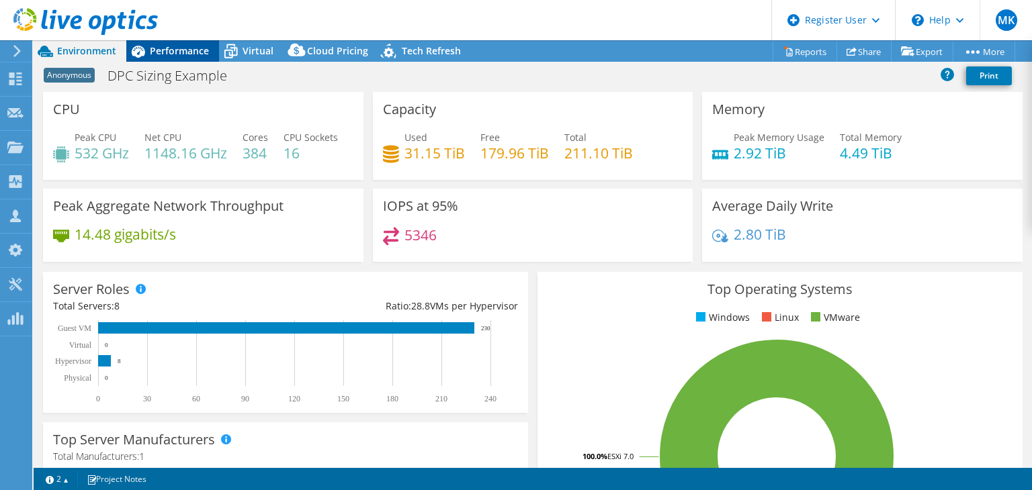
click at [191, 54] on span "Performance" at bounding box center [179, 50] width 59 height 13
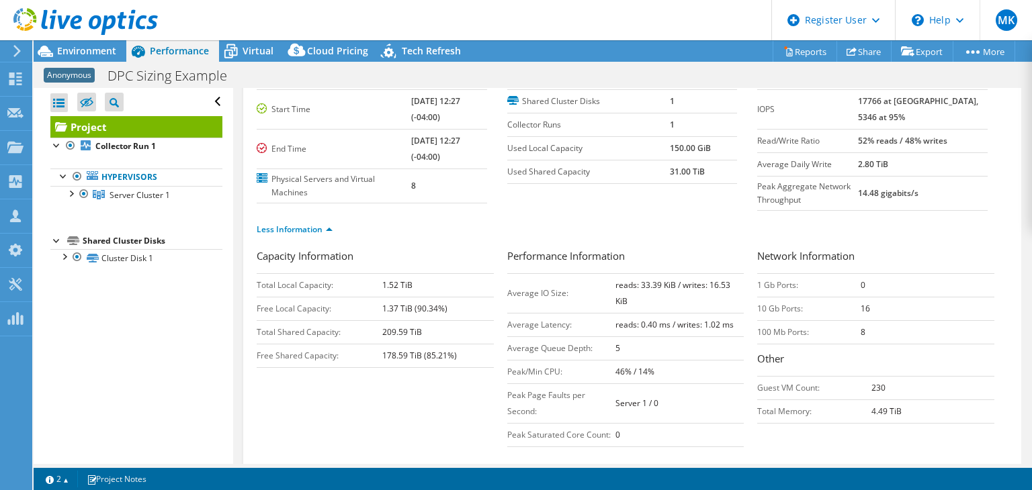
scroll to position [0, 0]
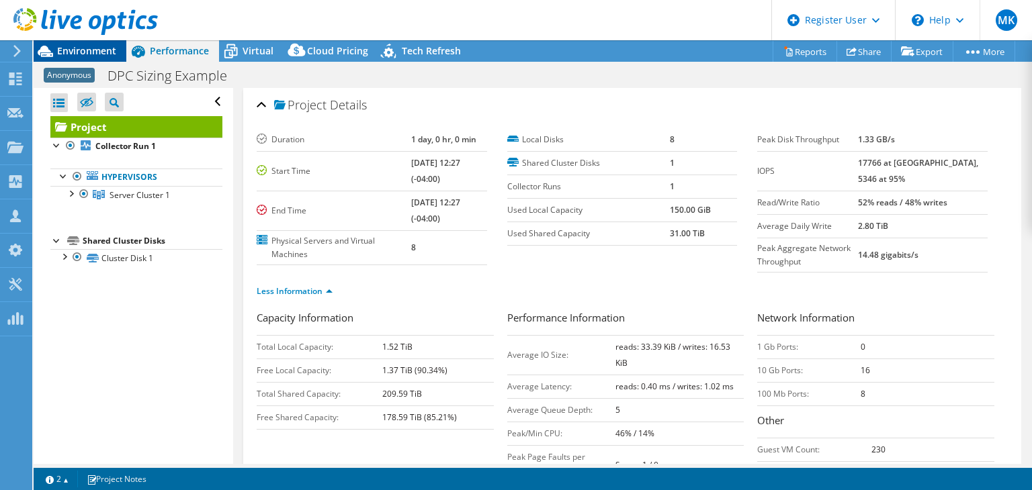
click at [108, 47] on span "Environment" at bounding box center [86, 50] width 59 height 13
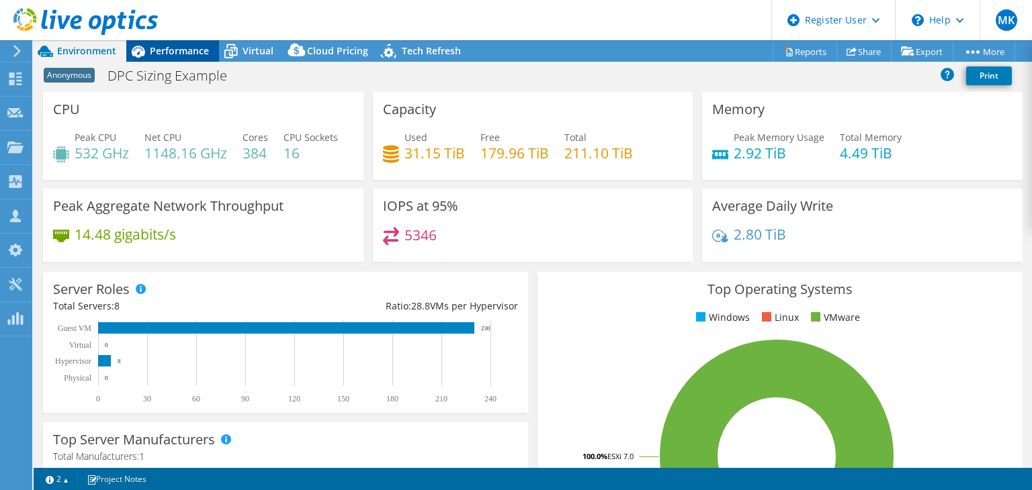
click at [179, 47] on span "Performance" at bounding box center [179, 50] width 59 height 13
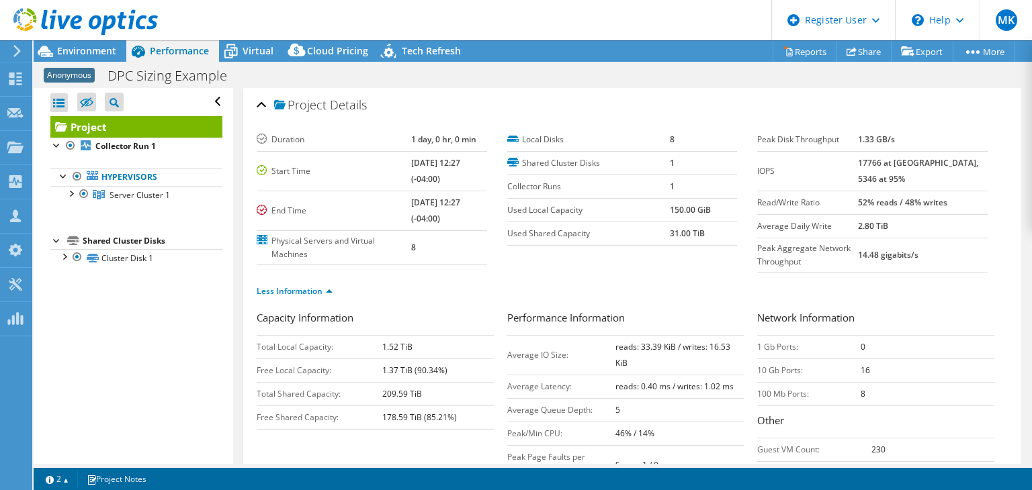
click at [251, 69] on div "Anonymous DPC Sizing Example Print" at bounding box center [533, 75] width 998 height 25
click at [255, 63] on div "Anonymous DPC Sizing Example Print" at bounding box center [533, 75] width 998 height 25
click at [249, 60] on div "Virtual" at bounding box center [251, 50] width 64 height 21
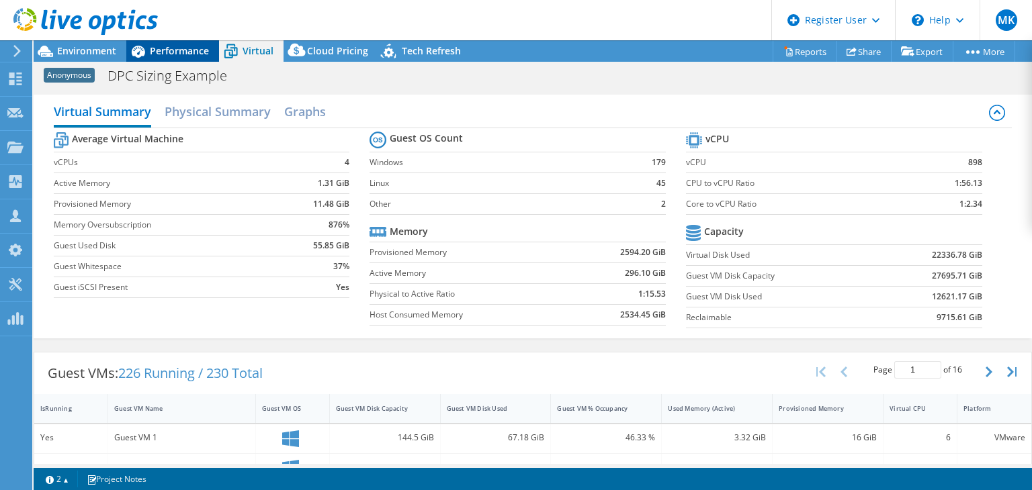
click at [186, 44] on div "Performance" at bounding box center [172, 50] width 93 height 21
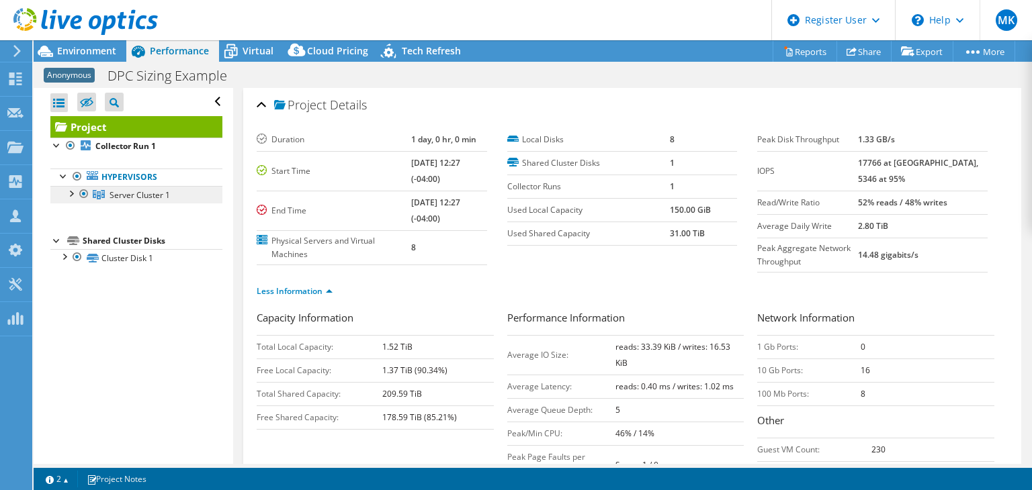
click at [152, 197] on span "Server Cluster 1" at bounding box center [140, 194] width 60 height 11
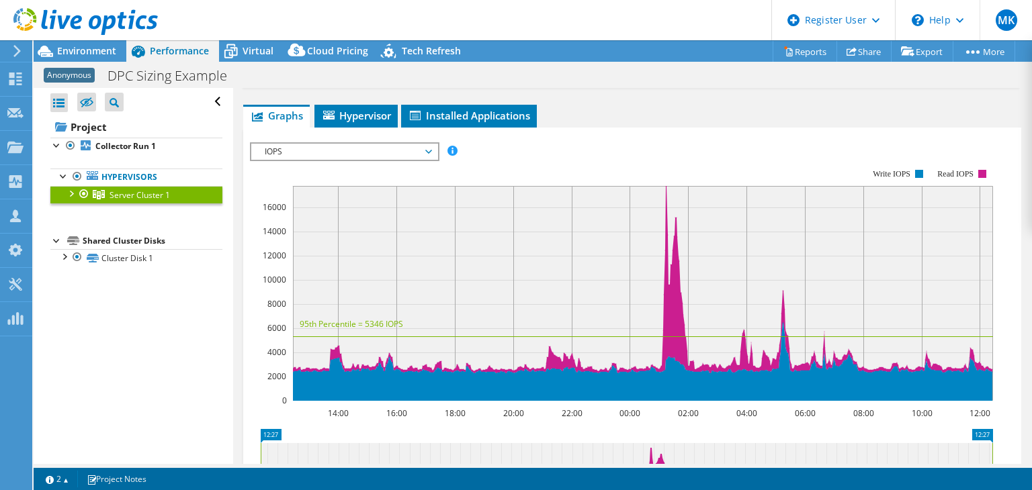
scroll to position [181, 0]
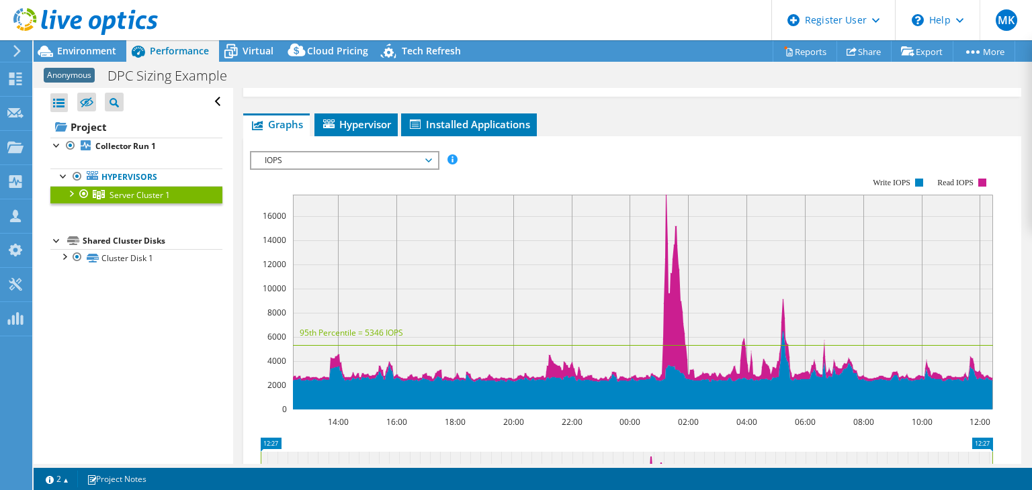
click at [789, 180] on rect at bounding box center [621, 293] width 743 height 269
